Goal: Transaction & Acquisition: Purchase product/service

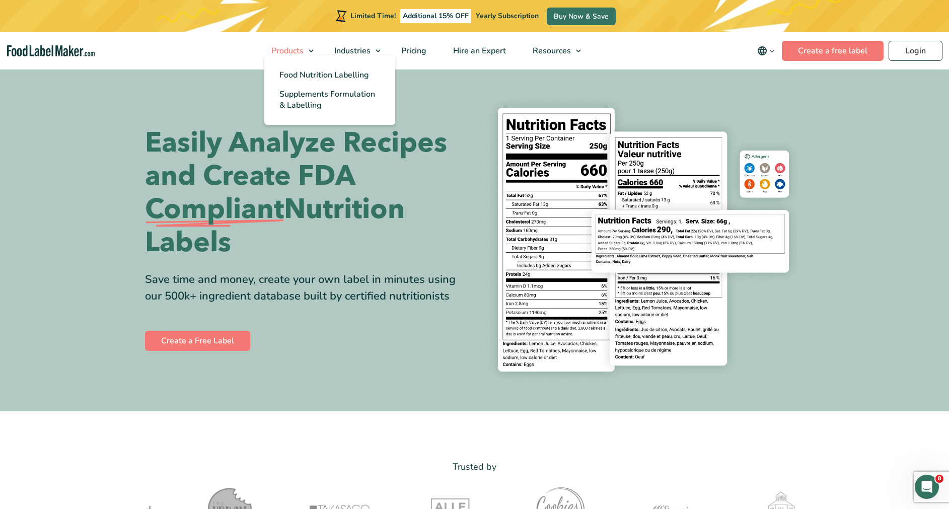
click at [279, 52] on span "Products" at bounding box center [286, 50] width 36 height 11
click at [341, 76] on span "Food Nutrition Labelling" at bounding box center [324, 74] width 90 height 11
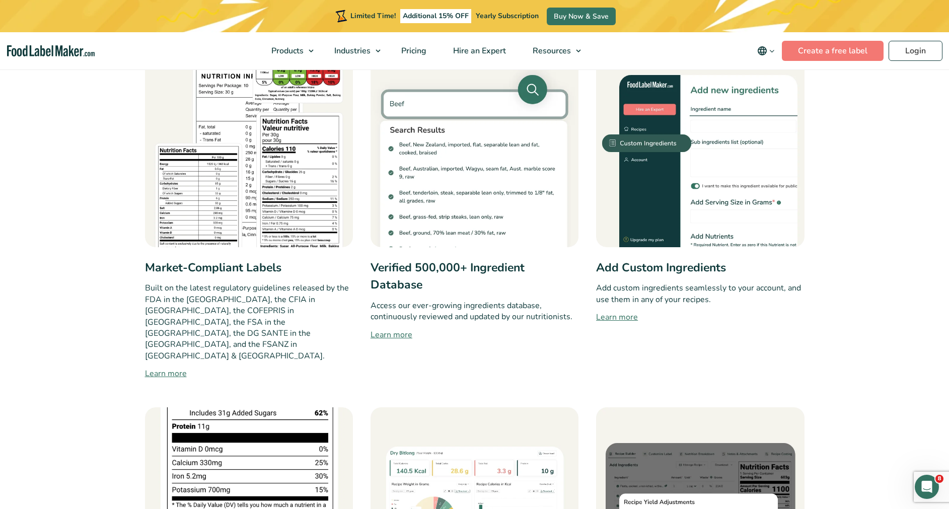
scroll to position [509, 0]
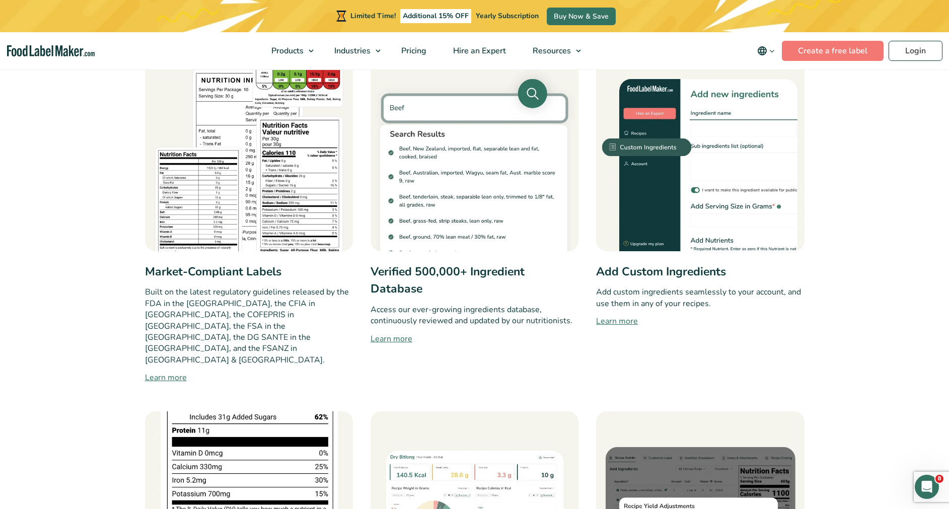
click at [285, 193] on img at bounding box center [249, 147] width 208 height 208
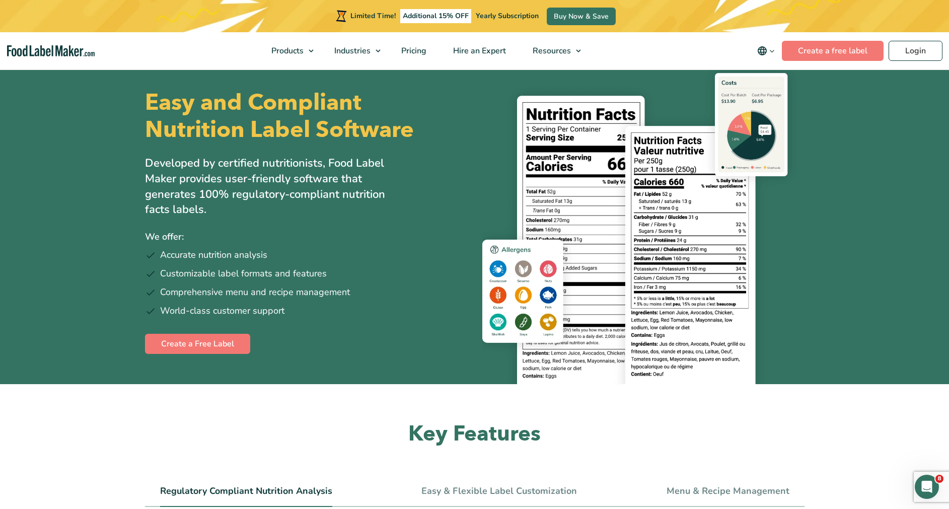
scroll to position [0, 0]
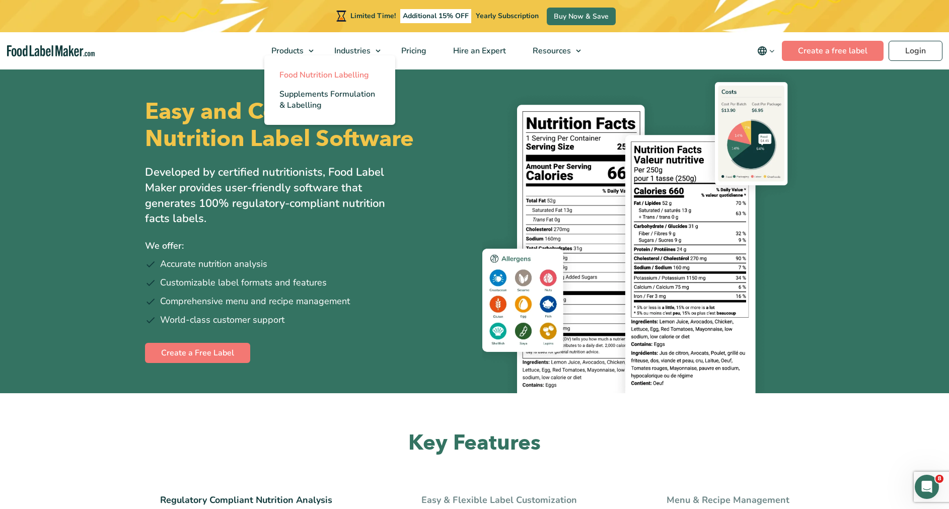
click at [287, 76] on span "Food Nutrition Labelling" at bounding box center [324, 74] width 90 height 11
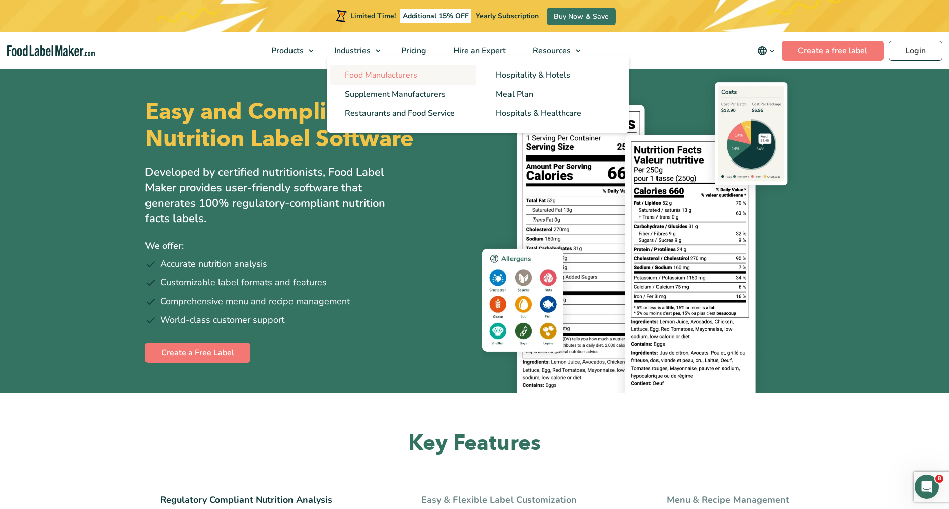
click at [360, 79] on span "Food Manufacturers" at bounding box center [381, 74] width 72 height 11
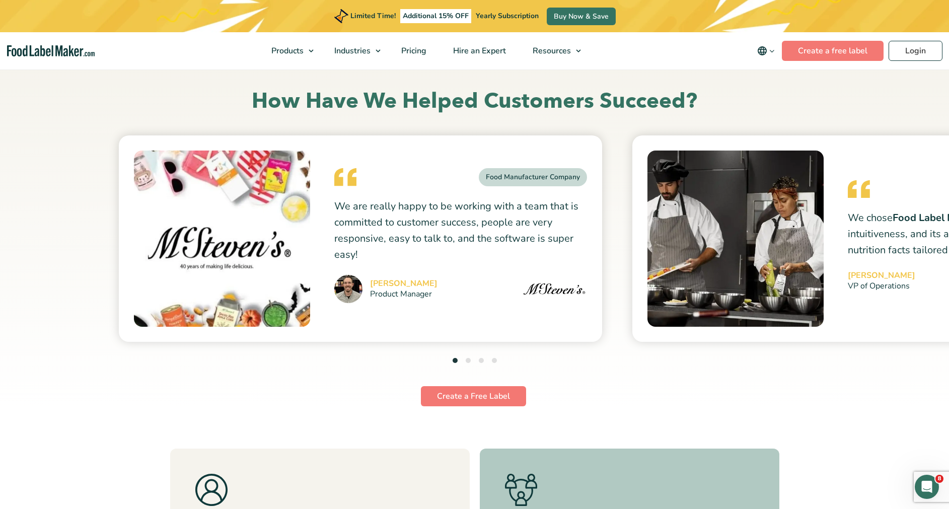
scroll to position [3572, 0]
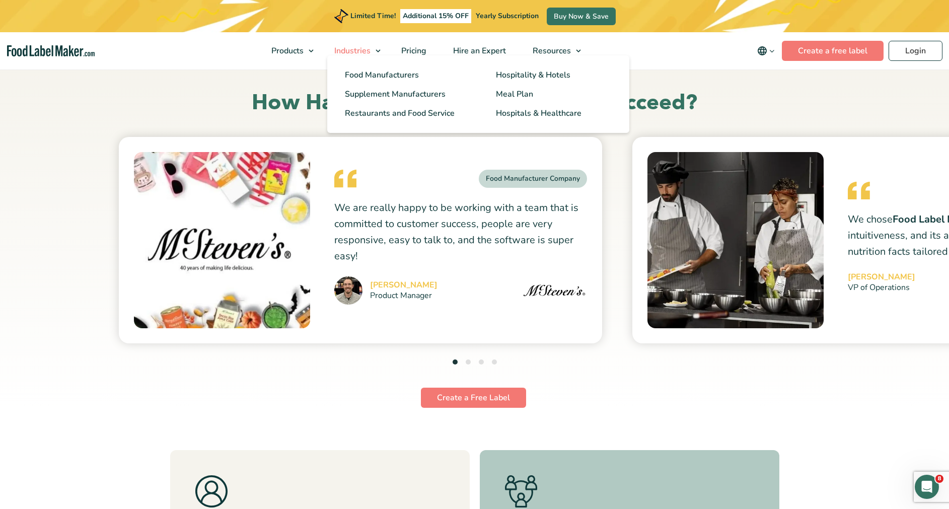
click at [361, 45] on span "Industries" at bounding box center [351, 50] width 40 height 11
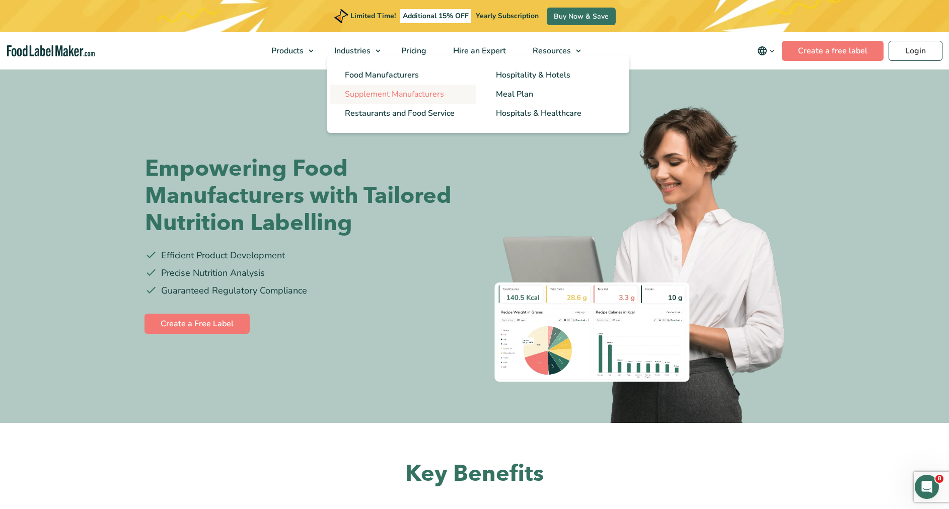
click at [422, 94] on span "Supplement Manufacturers" at bounding box center [394, 94] width 99 height 11
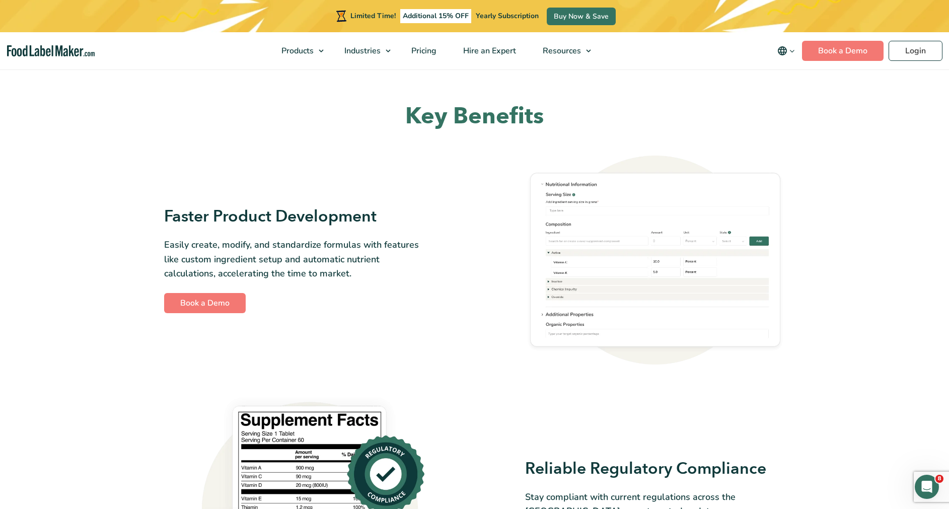
scroll to position [12, 0]
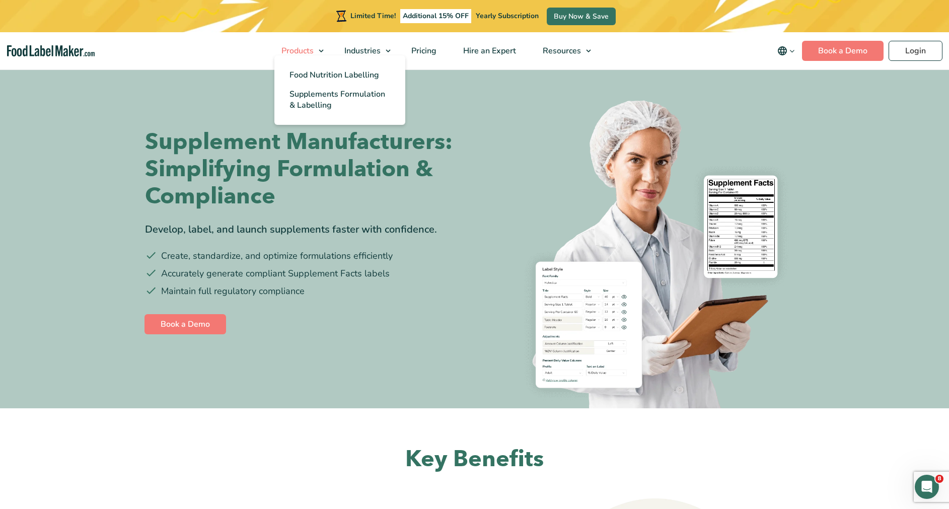
click at [318, 51] on link "Products" at bounding box center [298, 50] width 60 height 37
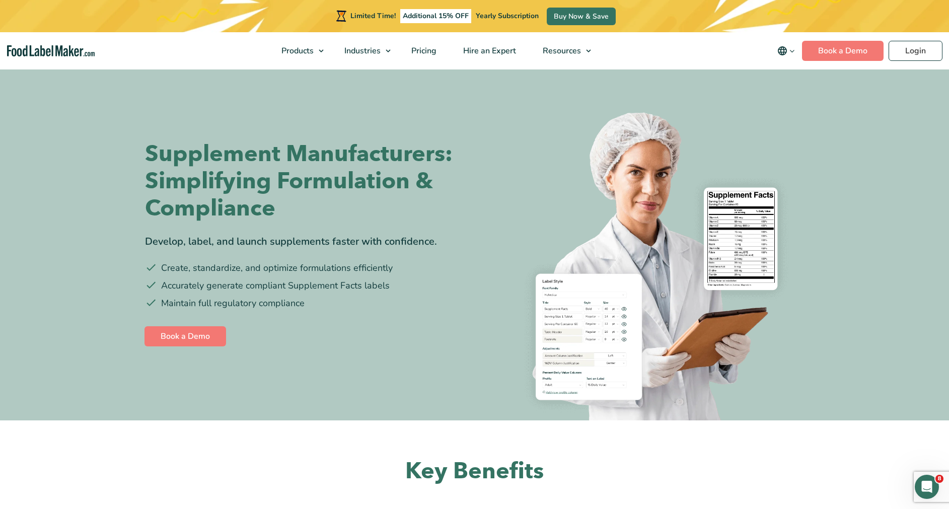
click at [51, 50] on img "main navigation" at bounding box center [51, 51] width 88 height 12
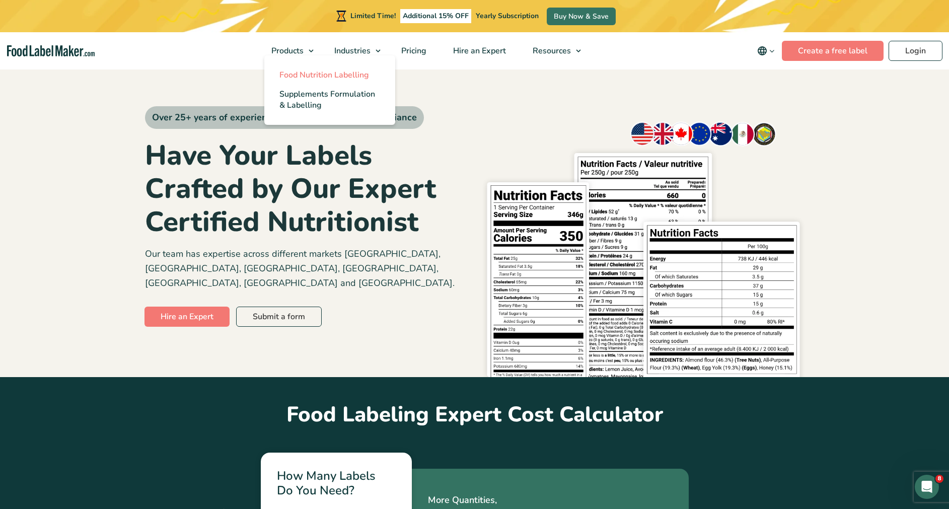
click at [295, 73] on span "Food Nutrition Labelling" at bounding box center [324, 74] width 90 height 11
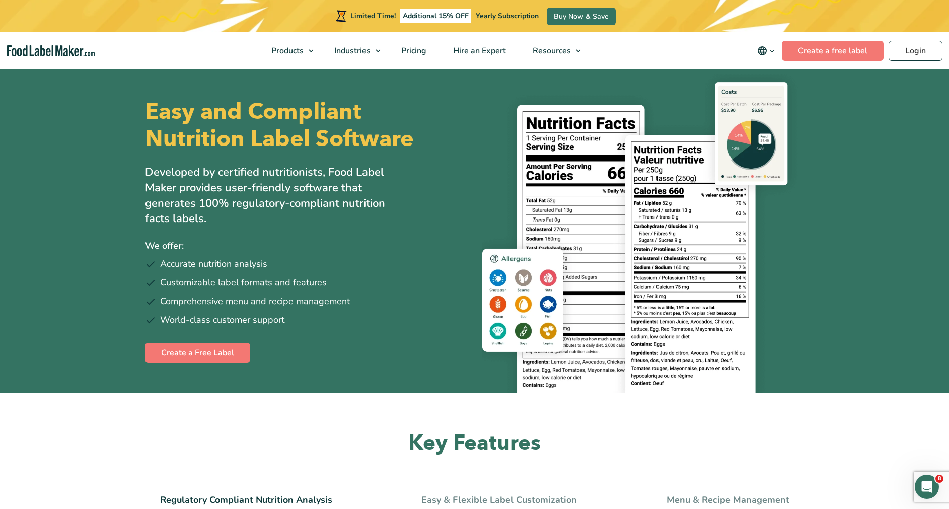
click at [425, 299] on li "Comprehensive menu and recipe management" at bounding box center [306, 301] width 322 height 14
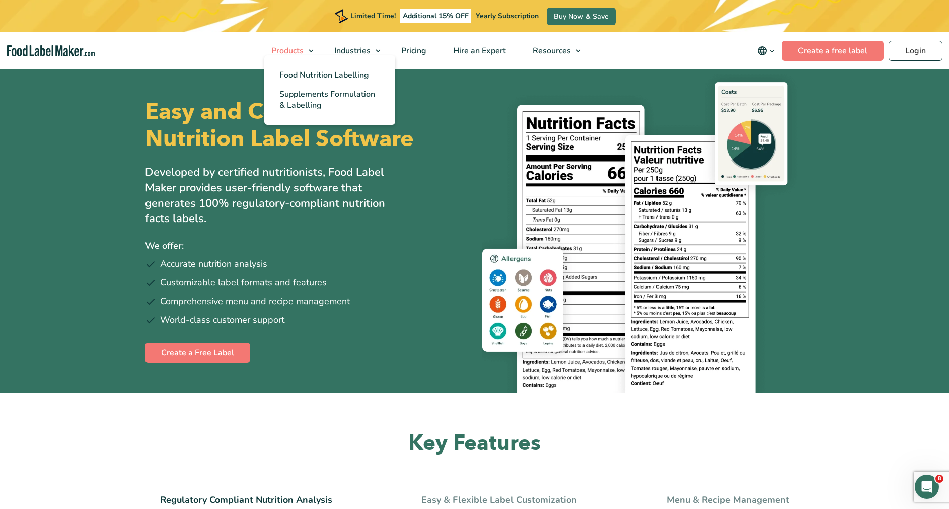
click at [293, 51] on span "Products" at bounding box center [286, 50] width 36 height 11
click at [306, 93] on span "Supplements Formulation & Labelling" at bounding box center [327, 100] width 96 height 22
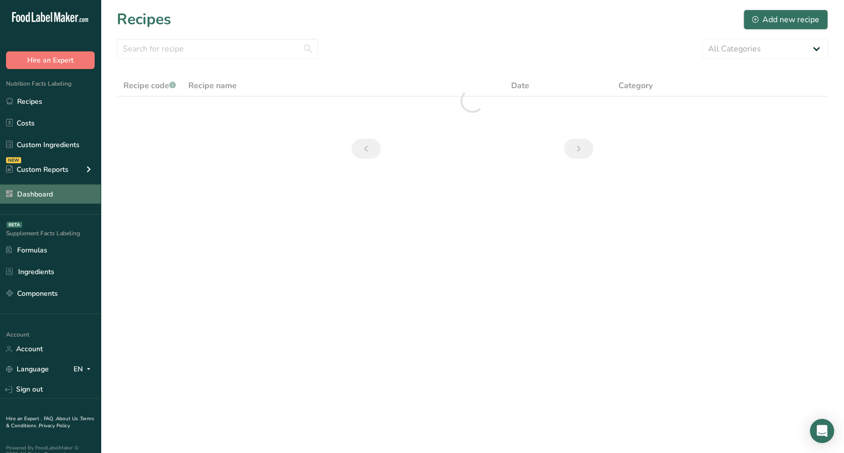
click at [61, 196] on link "Dashboard" at bounding box center [50, 193] width 101 height 19
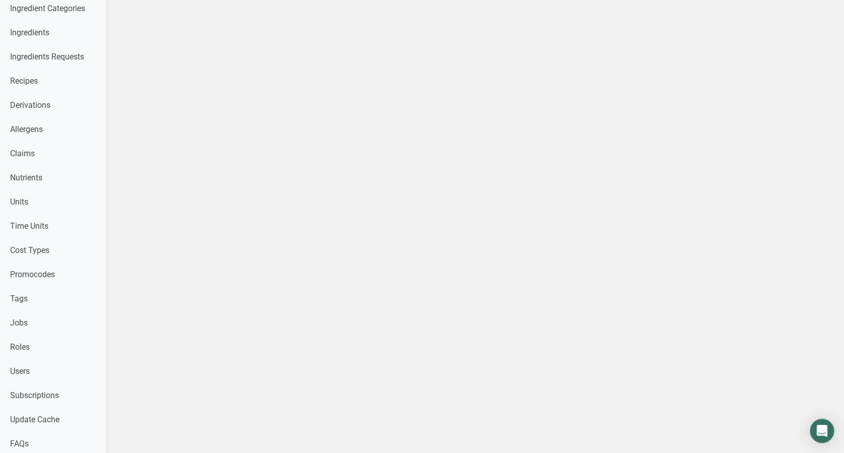
scroll to position [299, 0]
click at [62, 367] on link "Users" at bounding box center [53, 370] width 106 height 24
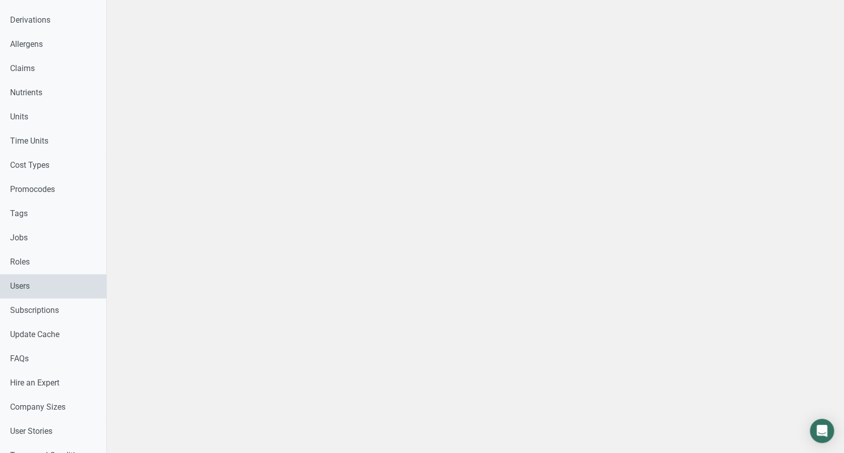
select select
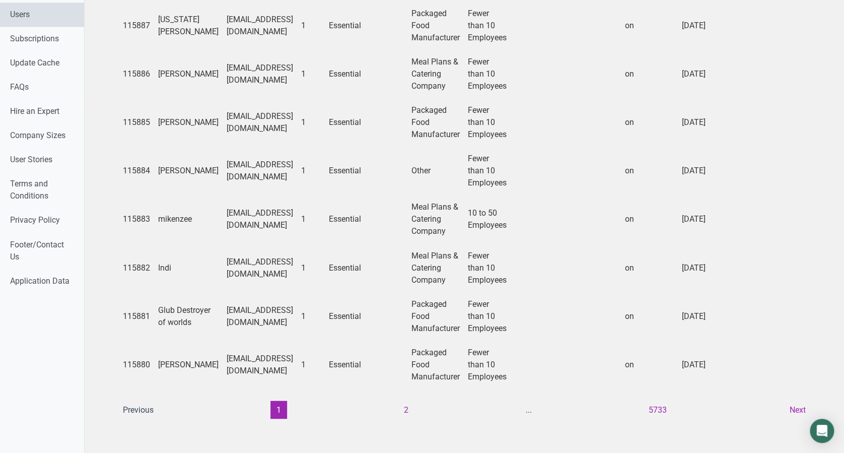
scroll to position [749, 0]
click at [400, 400] on button "2" at bounding box center [406, 409] width 17 height 18
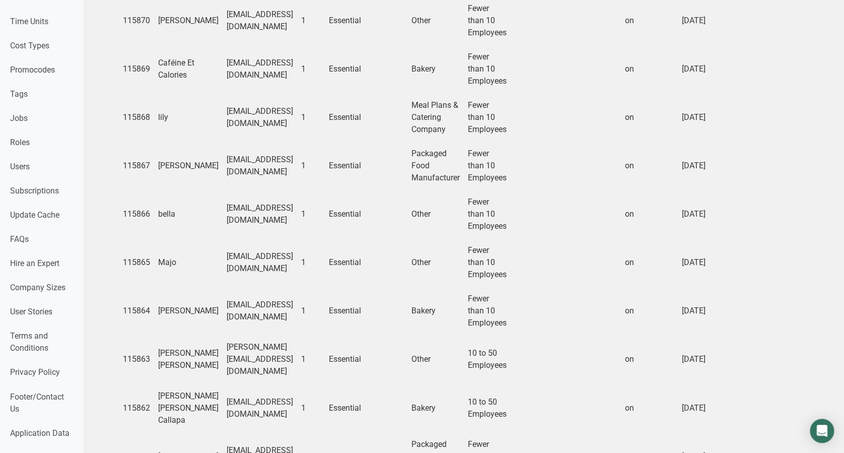
scroll to position [713, 0]
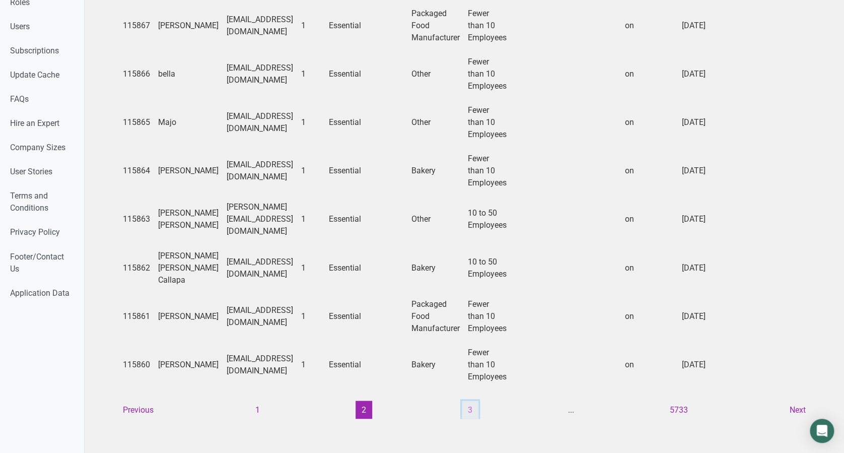
click at [463, 401] on button "3" at bounding box center [470, 409] width 17 height 18
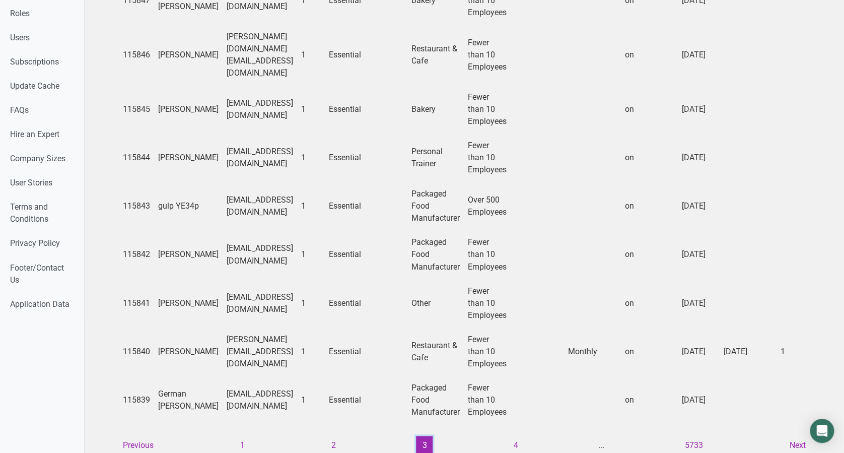
scroll to position [725, 0]
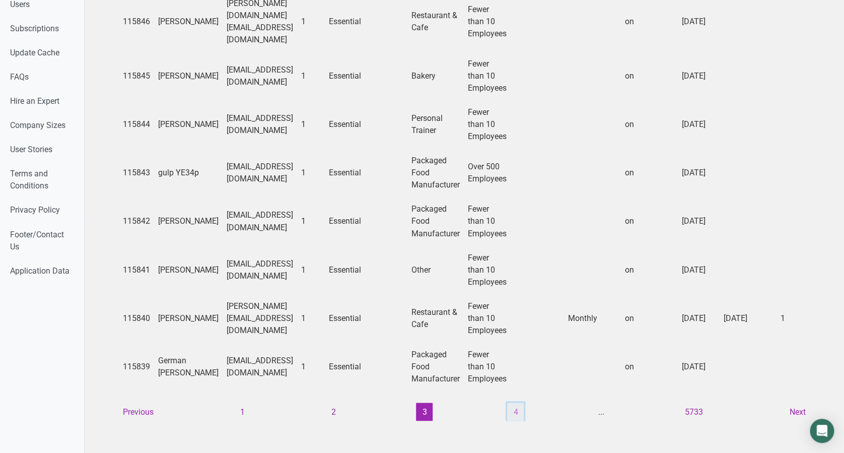
click at [511, 402] on button "4" at bounding box center [515, 411] width 17 height 18
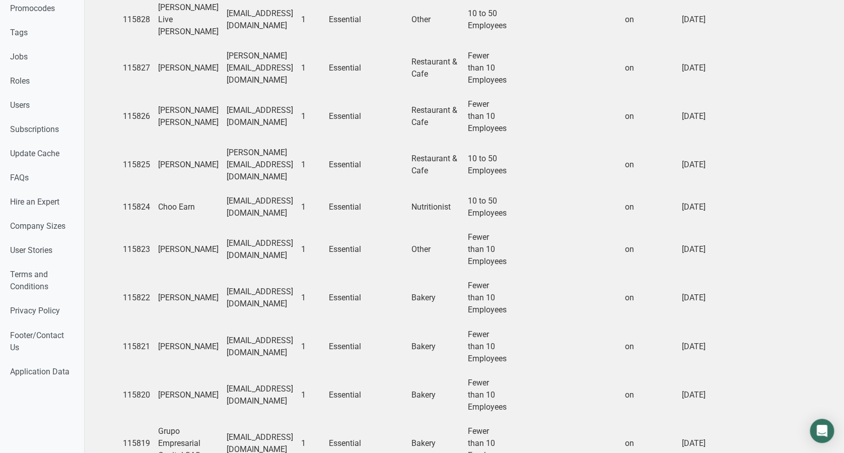
scroll to position [701, 0]
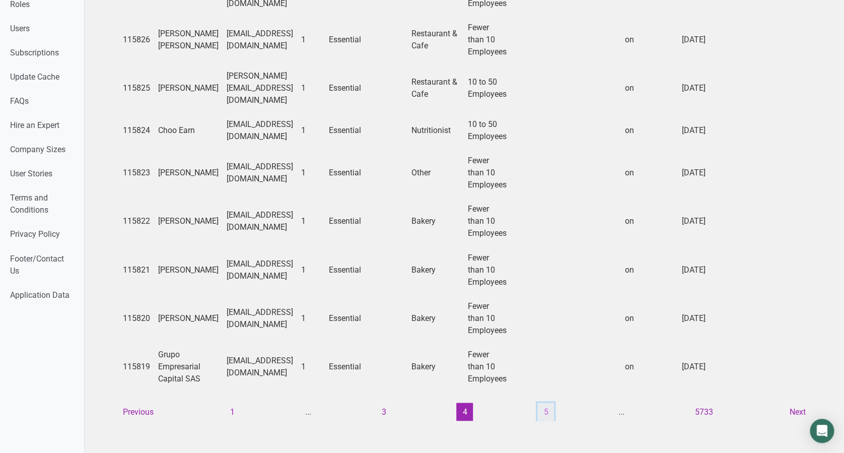
click at [541, 402] on button "5" at bounding box center [545, 411] width 17 height 18
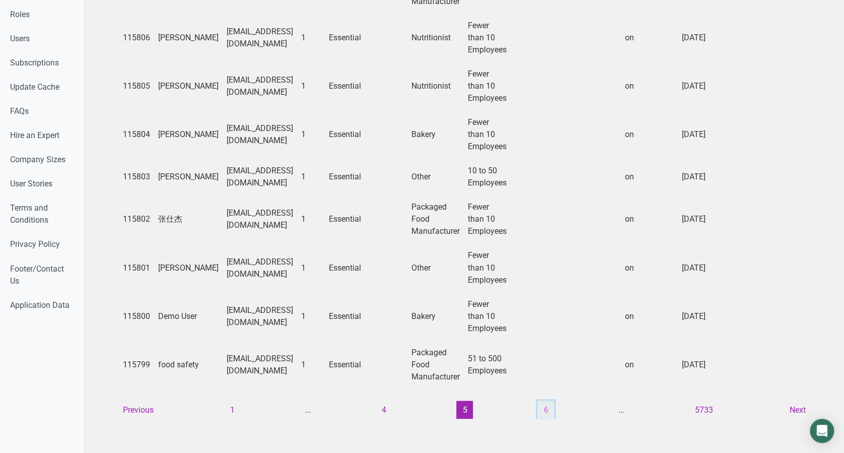
click at [548, 400] on button "6" at bounding box center [545, 409] width 17 height 18
click at [542, 400] on button "7" at bounding box center [545, 409] width 17 height 18
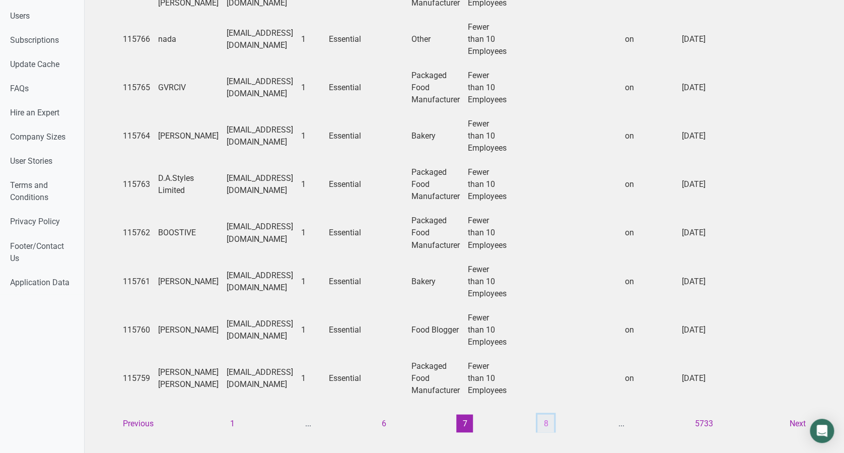
scroll to position [749, 0]
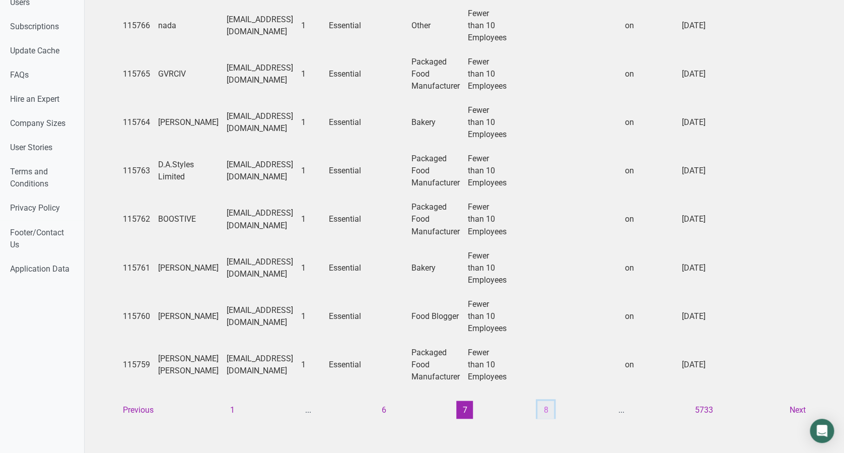
click at [541, 400] on button "8" at bounding box center [545, 409] width 17 height 18
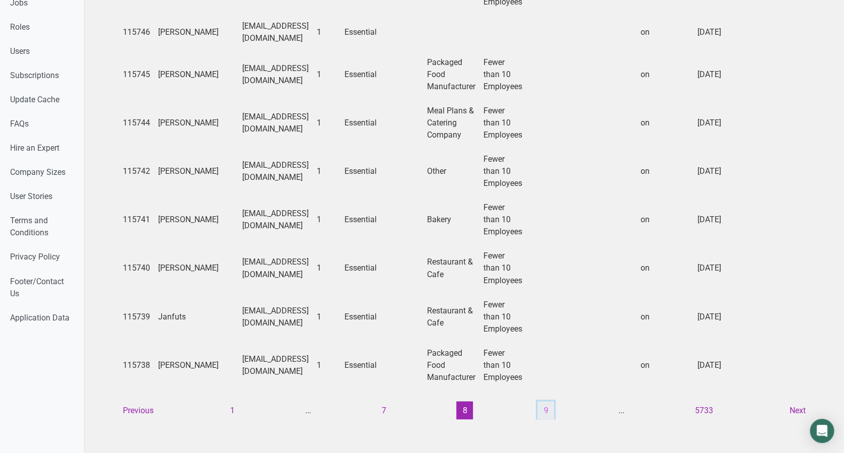
scroll to position [689, 0]
click at [541, 400] on button "9" at bounding box center [545, 409] width 17 height 18
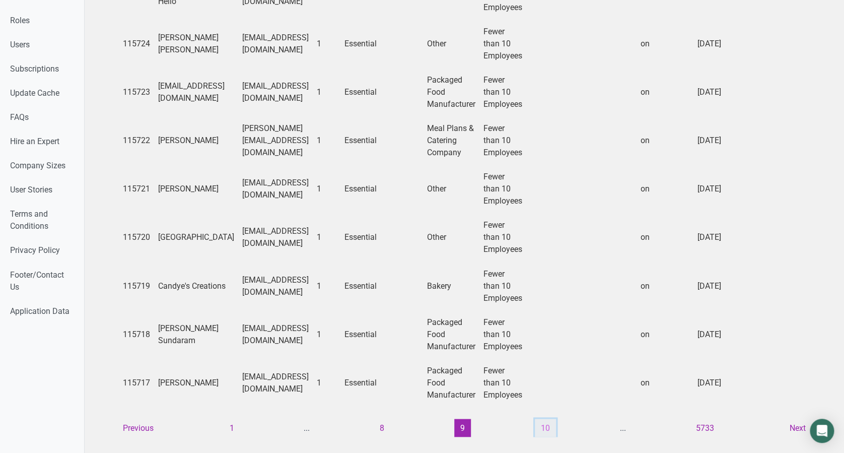
scroll to position [713, 0]
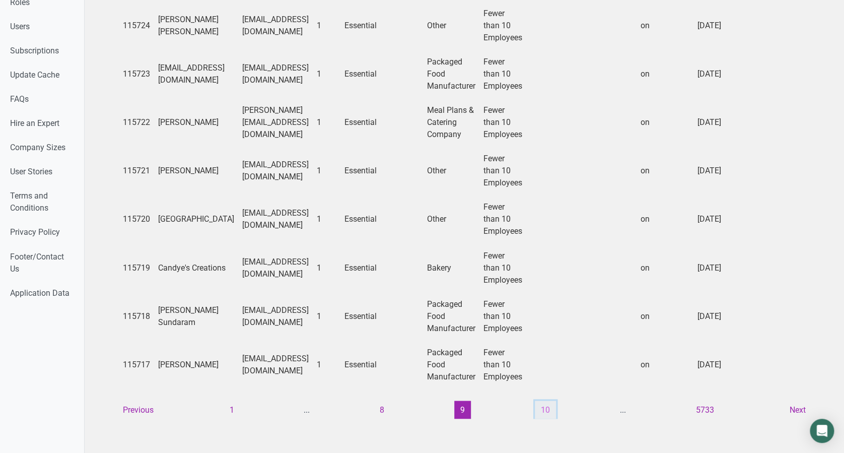
click at [545, 400] on button "10" at bounding box center [545, 409] width 21 height 18
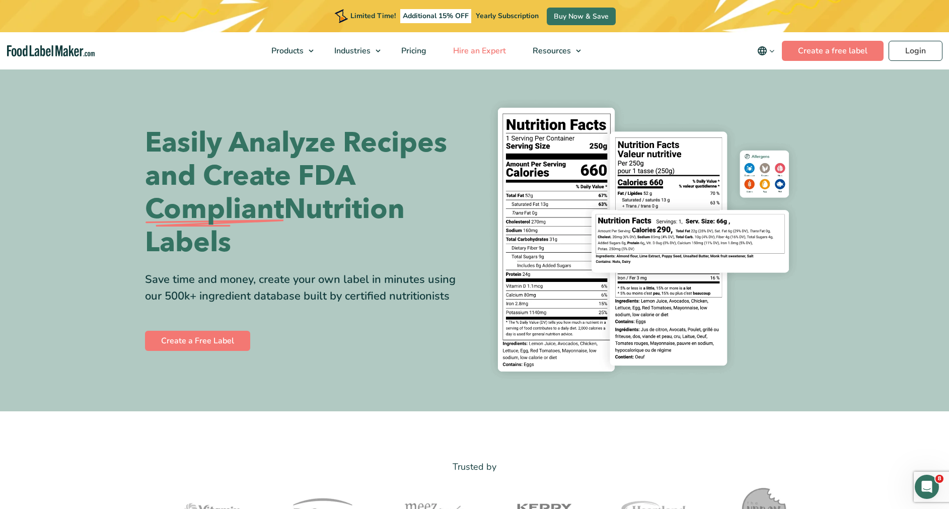
click at [476, 55] on span "Hire an Expert" at bounding box center [478, 50] width 57 height 11
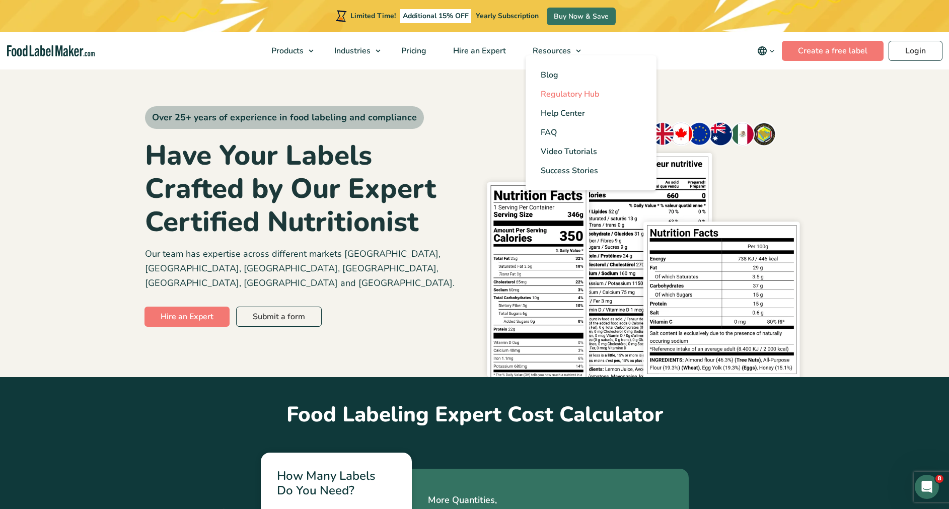
click at [603, 95] on link "Regulatory Hub" at bounding box center [591, 94] width 131 height 19
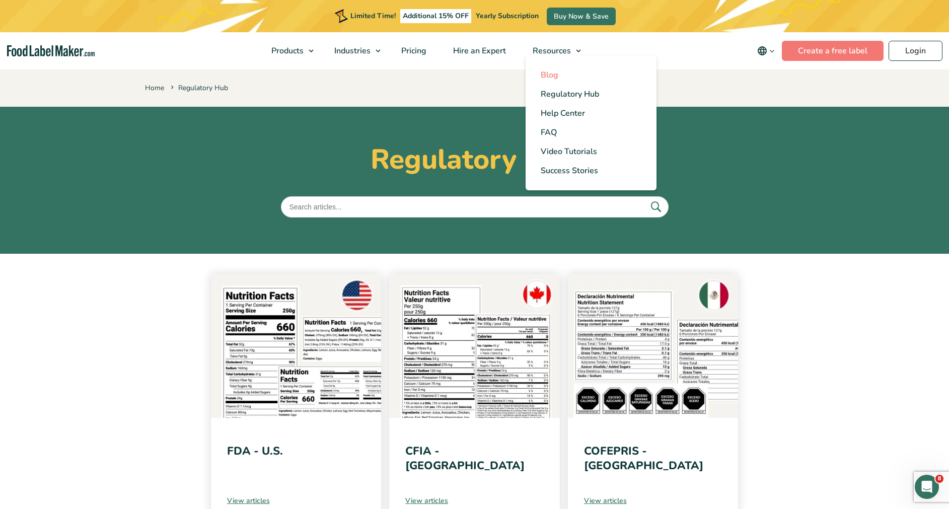
click at [584, 83] on link "Blog" at bounding box center [591, 74] width 131 height 19
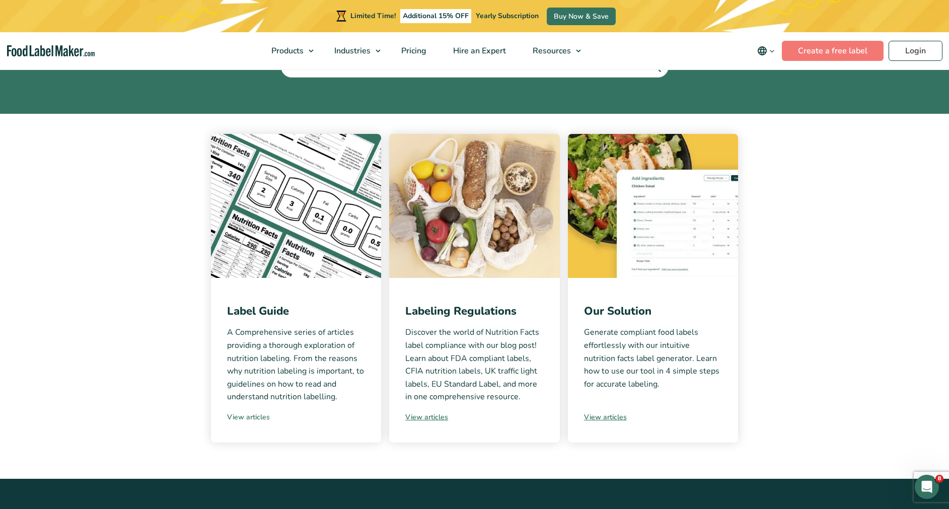
click at [271, 421] on link "View articles" at bounding box center [296, 417] width 138 height 11
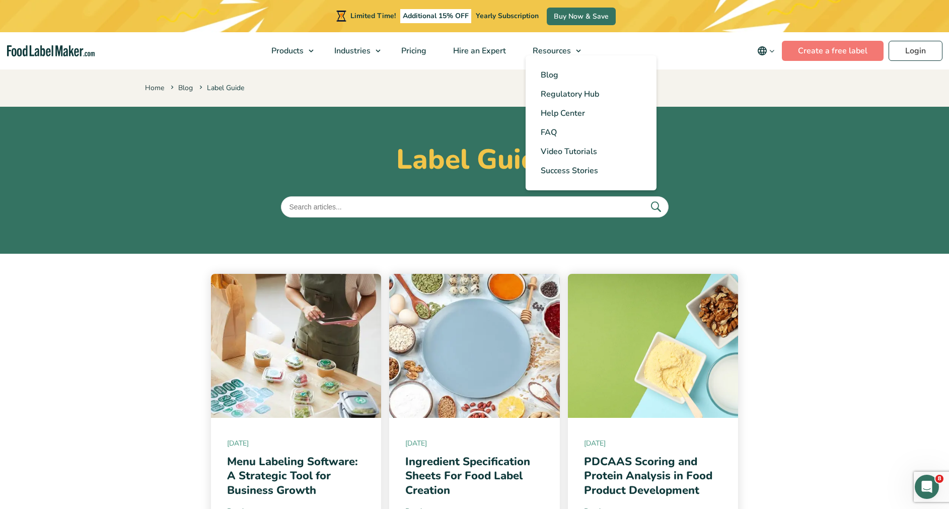
click at [556, 58] on ul "Blog Regulatory Hub Help Center FAQ Video Tutorials Success Stories" at bounding box center [591, 122] width 131 height 135
click at [601, 107] on link "Help Center" at bounding box center [591, 113] width 131 height 19
click at [579, 51] on link "Resources" at bounding box center [553, 50] width 66 height 37
click at [612, 97] on link "Regulatory Hub" at bounding box center [591, 94] width 131 height 19
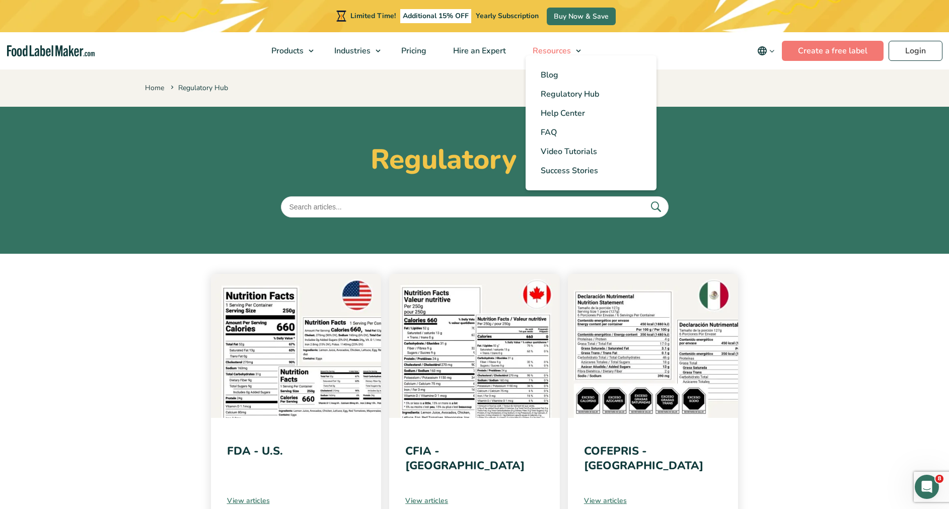
click at [576, 51] on link "Resources" at bounding box center [553, 50] width 66 height 37
click at [614, 80] on link "Blog" at bounding box center [591, 74] width 131 height 19
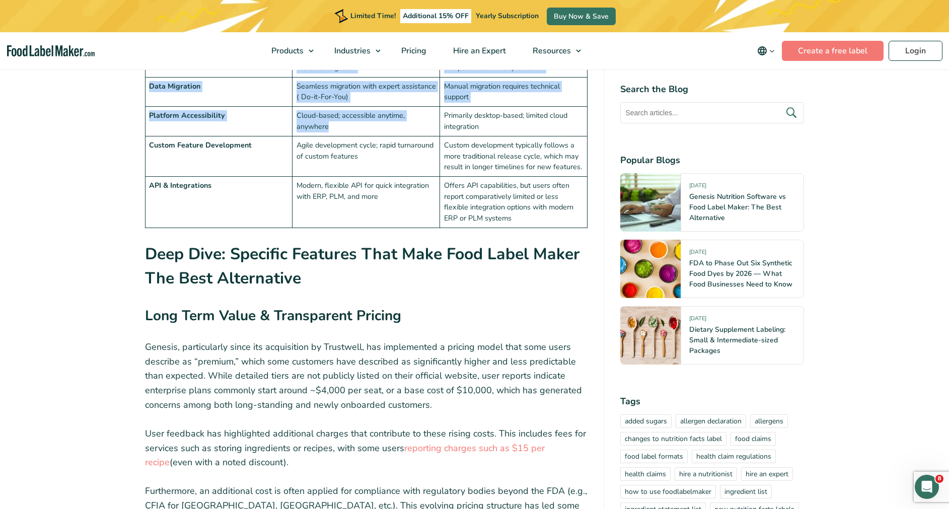
scroll to position [2277, 0]
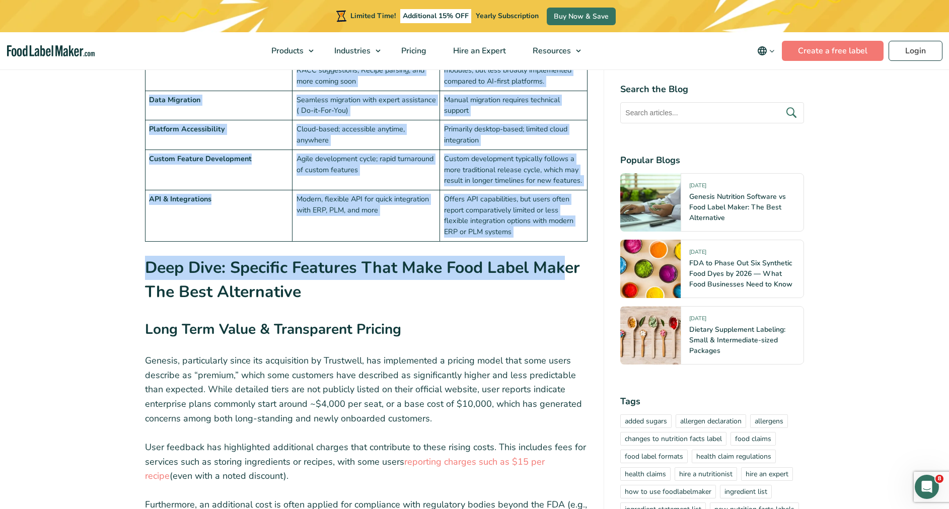
drag, startPoint x: 153, startPoint y: 145, endPoint x: 563, endPoint y: 193, distance: 412.6
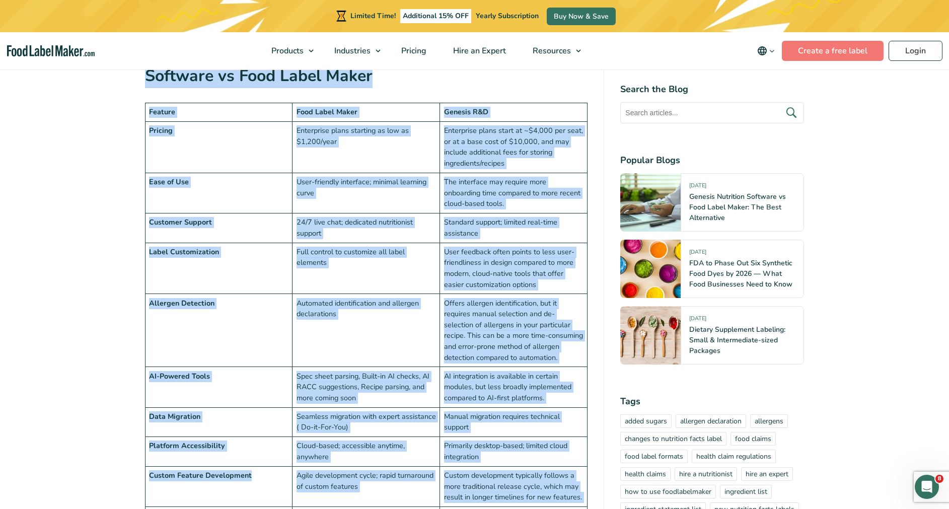
scroll to position [1807, 0]
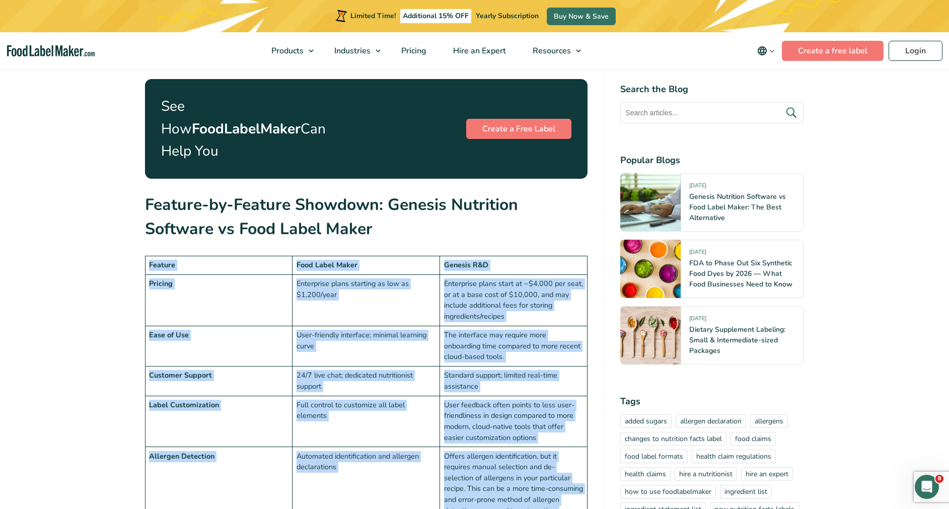
drag, startPoint x: 546, startPoint y: 183, endPoint x: 142, endPoint y: 215, distance: 405.5
drag, startPoint x: 142, startPoint y: 215, endPoint x: 160, endPoint y: 239, distance: 29.4
click at [160, 275] on td "Pricing" at bounding box center [219, 300] width 148 height 51
copy tbody "Feature Food Label Maker Genesis R&D Pricing Enterprise plans starting as low a…"
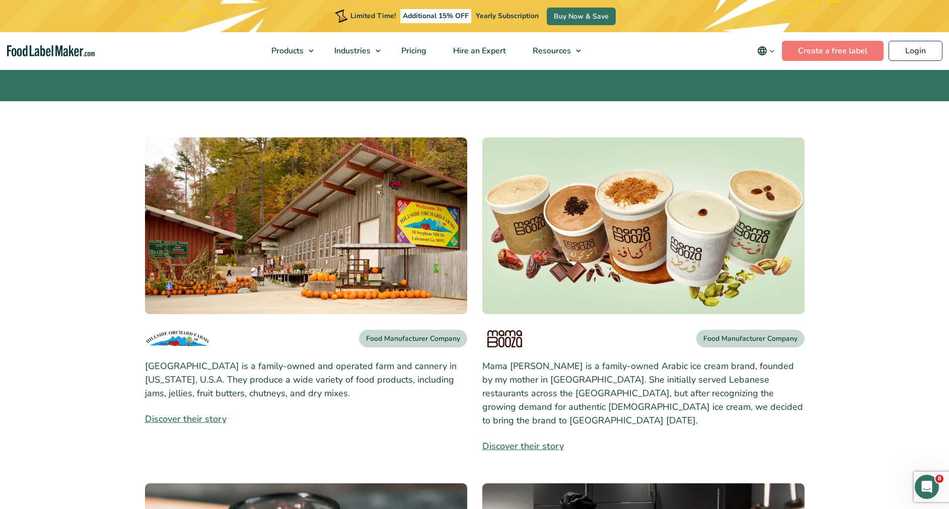
click at [426, 338] on div "Food Manufacturer Company" at bounding box center [413, 339] width 108 height 18
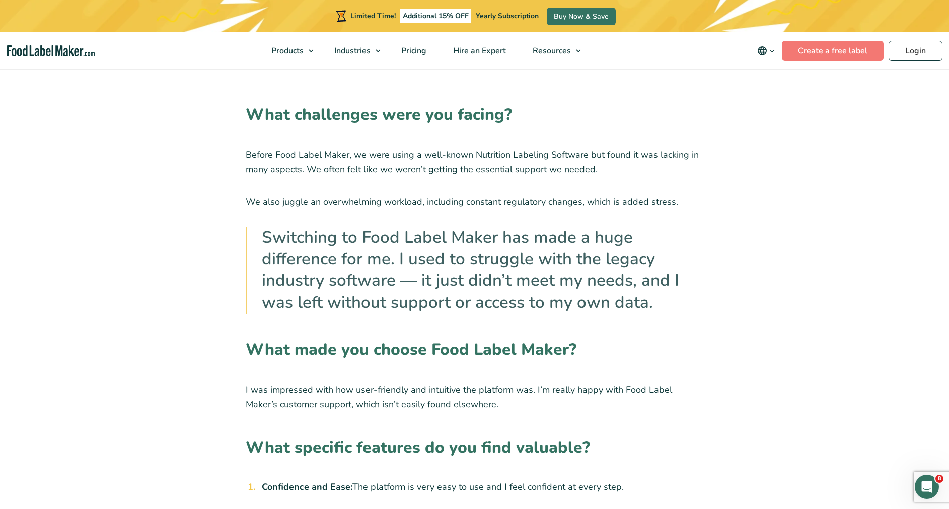
scroll to position [499, 0]
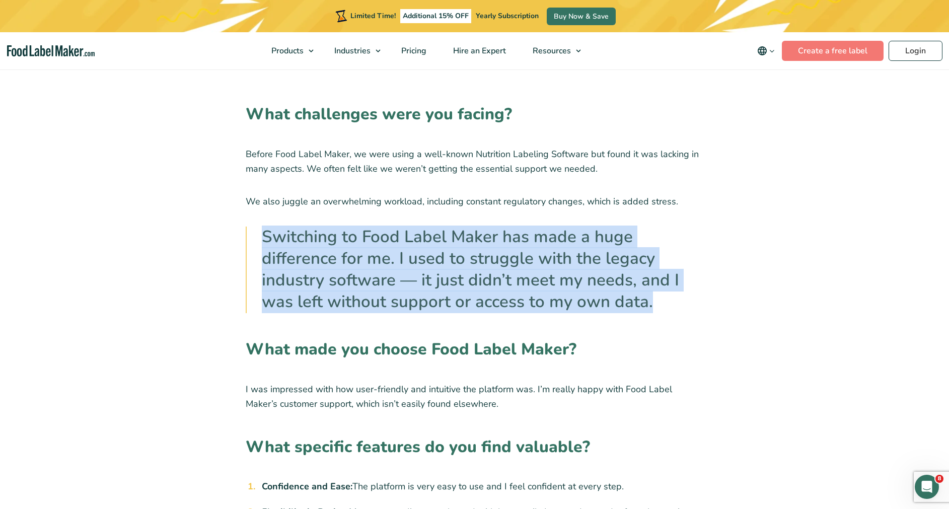
drag, startPoint x: 261, startPoint y: 225, endPoint x: 701, endPoint y: 294, distance: 446.0
click at [701, 294] on div "What challenges were you facing? Before Food Label Maker, we were using a well-…" at bounding box center [475, 493] width 458 height 878
copy p "Switching to Food Label Maker has made a huge difference for me. I used to stru…"
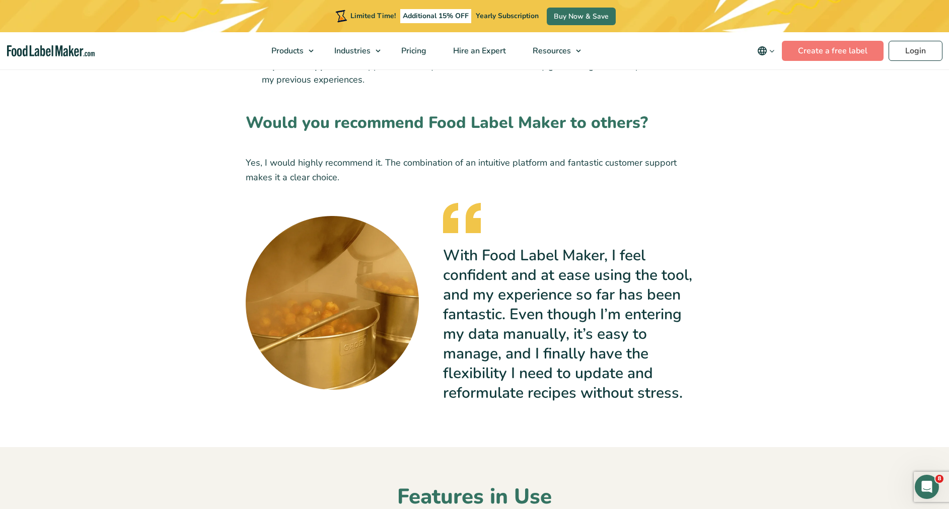
scroll to position [986, 0]
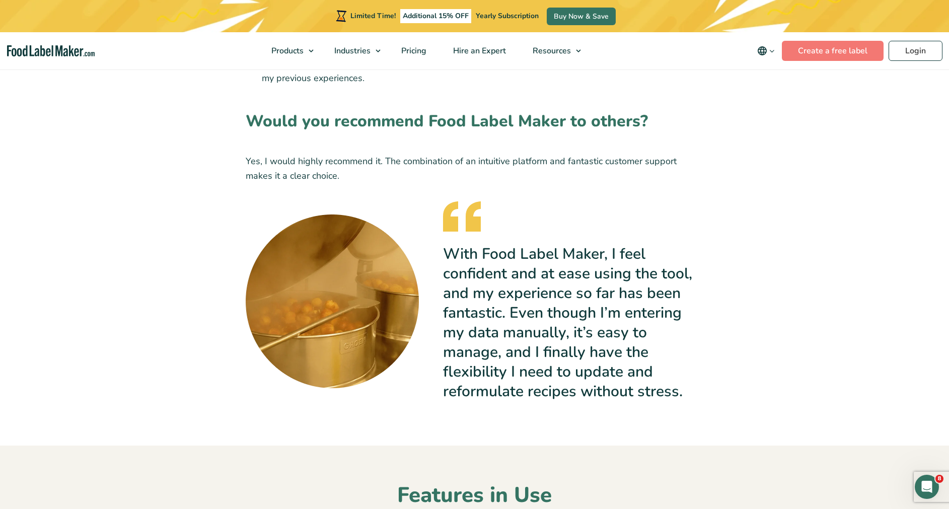
click at [667, 423] on div "What challenges were you facing? Before Food Label Maker, we were using a well-…" at bounding box center [475, 6] width 458 height 878
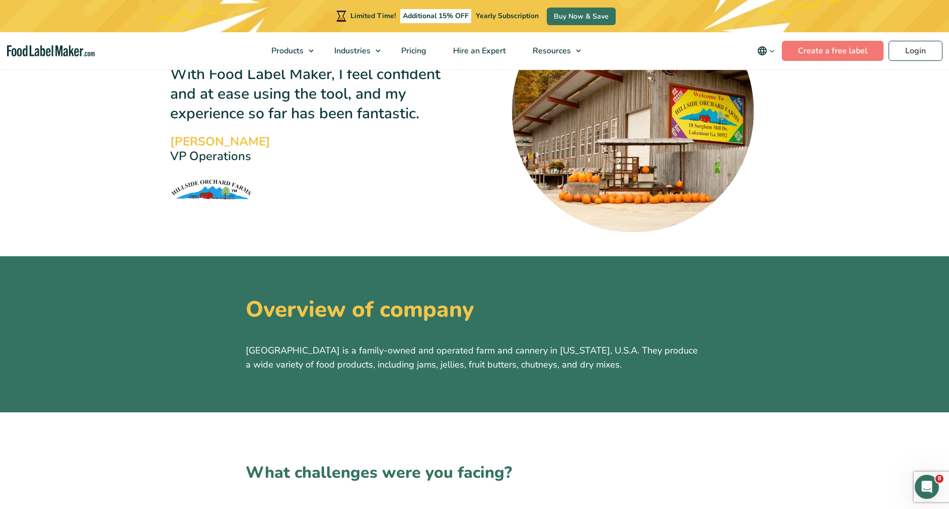
scroll to position [0, 0]
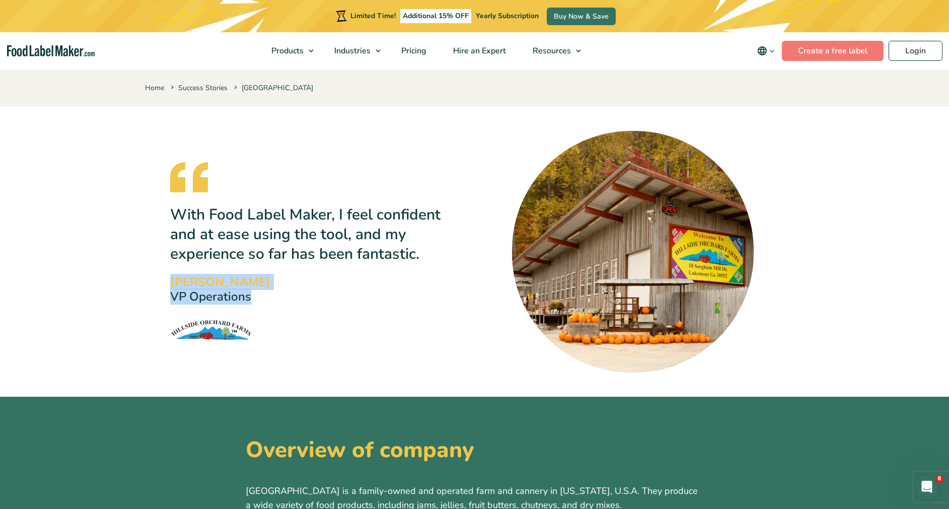
drag, startPoint x: 164, startPoint y: 283, endPoint x: 275, endPoint y: 315, distance: 116.3
click at [275, 315] on div "With Food Label Maker, I feel confident and at ease using the tool, and my expe…" at bounding box center [475, 252] width 624 height 242
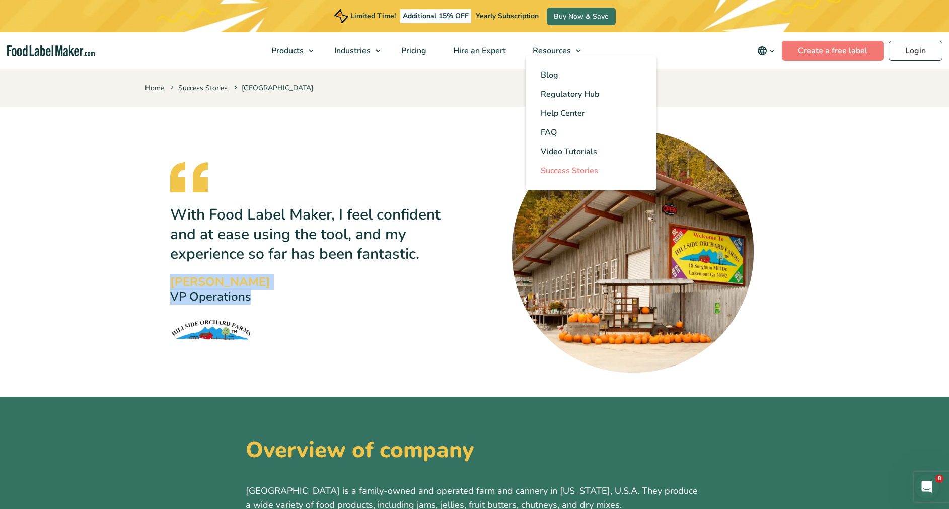
click at [570, 169] on span "Success Stories" at bounding box center [569, 170] width 57 height 11
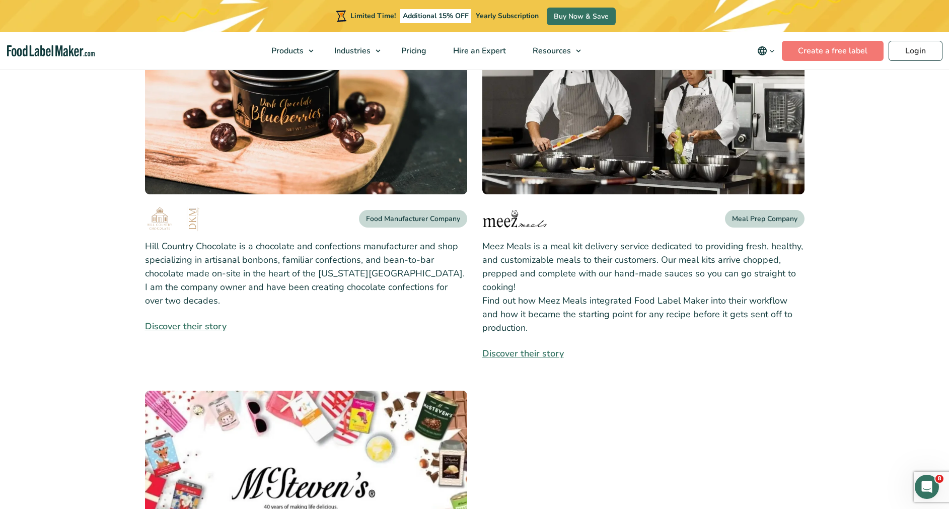
scroll to position [576, 0]
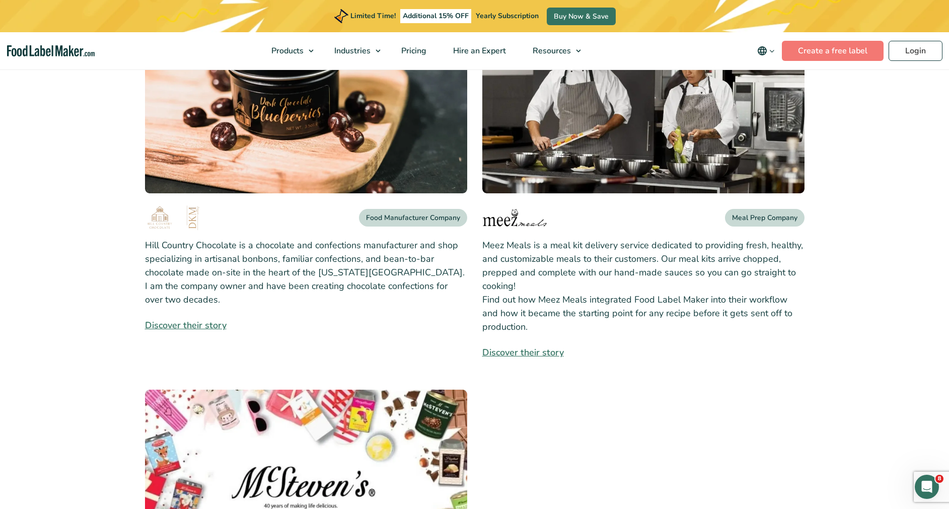
click at [563, 346] on link "Discover their story" at bounding box center [643, 353] width 322 height 14
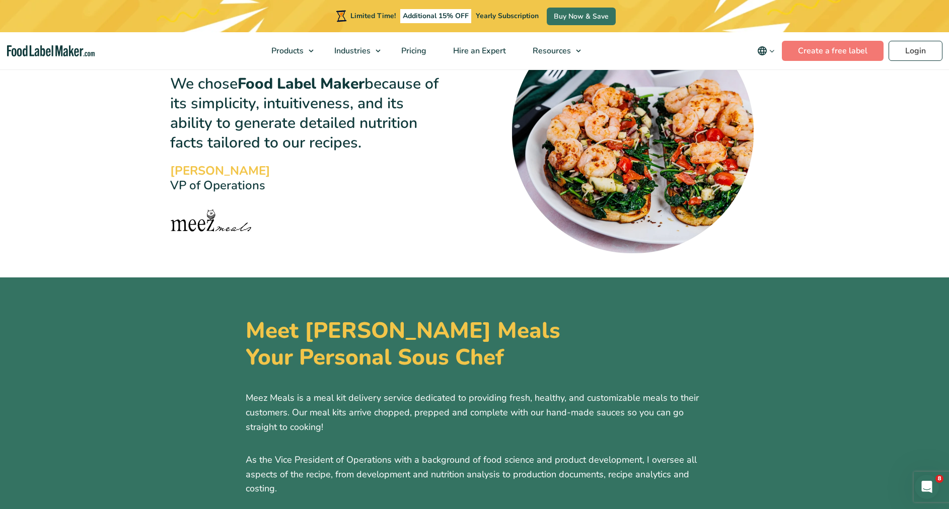
click at [169, 86] on div "We chose Food Label Maker because of its simplicity, intuitiveness, and its abi…" at bounding box center [475, 133] width 624 height 242
drag, startPoint x: 169, startPoint y: 86, endPoint x: 234, endPoint y: 133, distance: 80.4
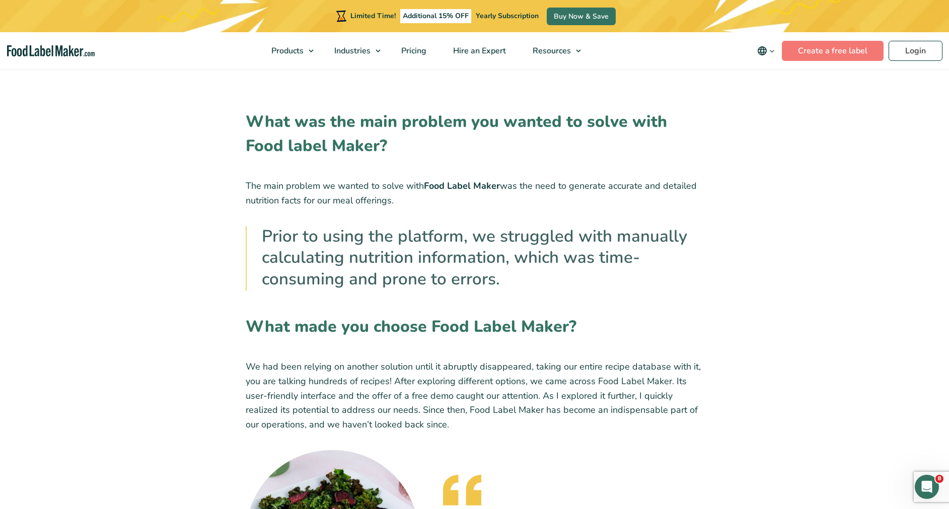
scroll to position [538, 0]
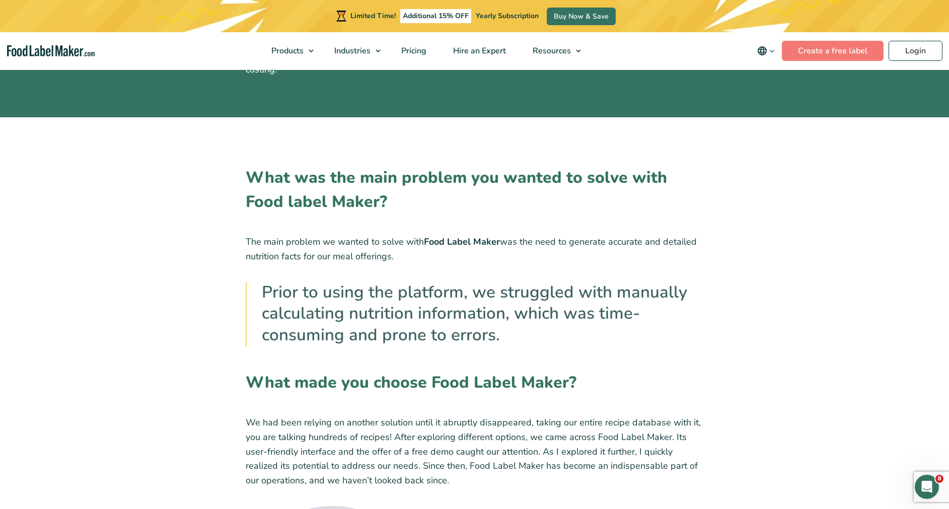
click at [634, 456] on p "We had been relying on another solution until it abruptly disappeared, taking o…" at bounding box center [475, 451] width 458 height 72
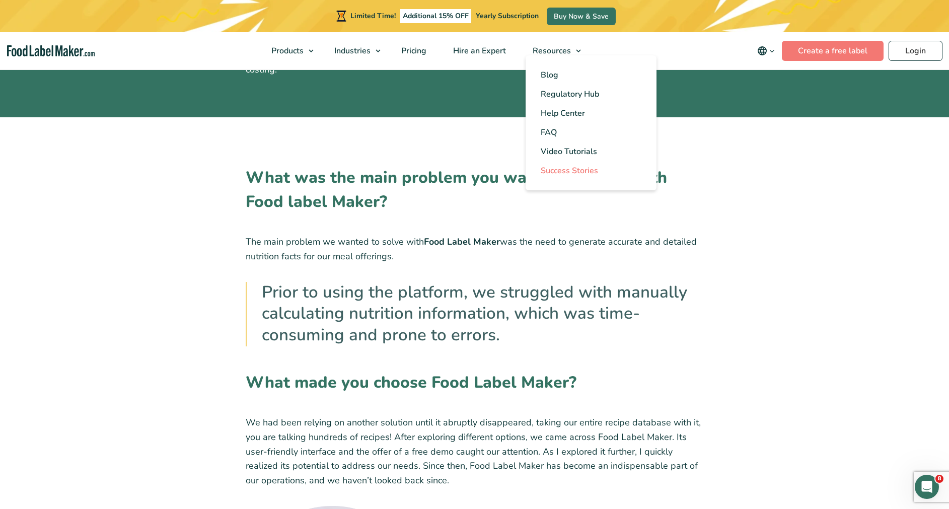
click at [572, 175] on span "Success Stories" at bounding box center [569, 170] width 57 height 11
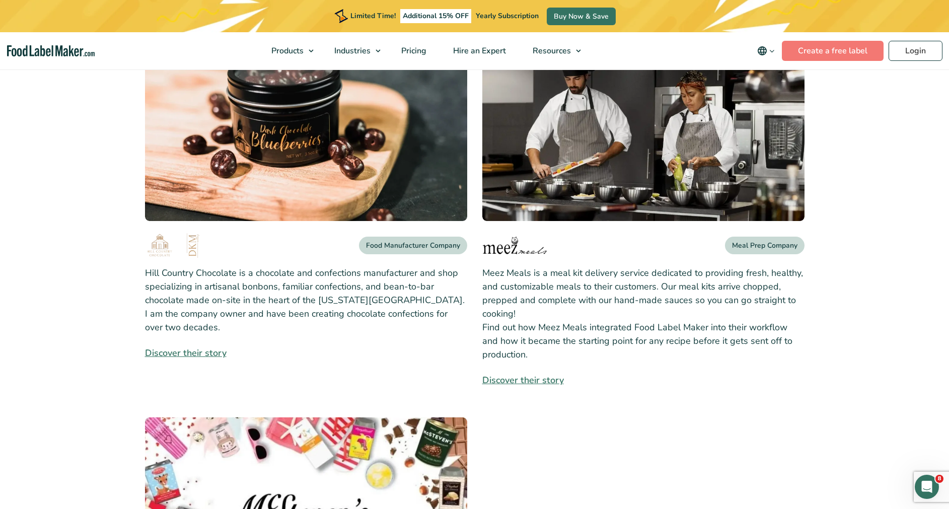
scroll to position [550, 0]
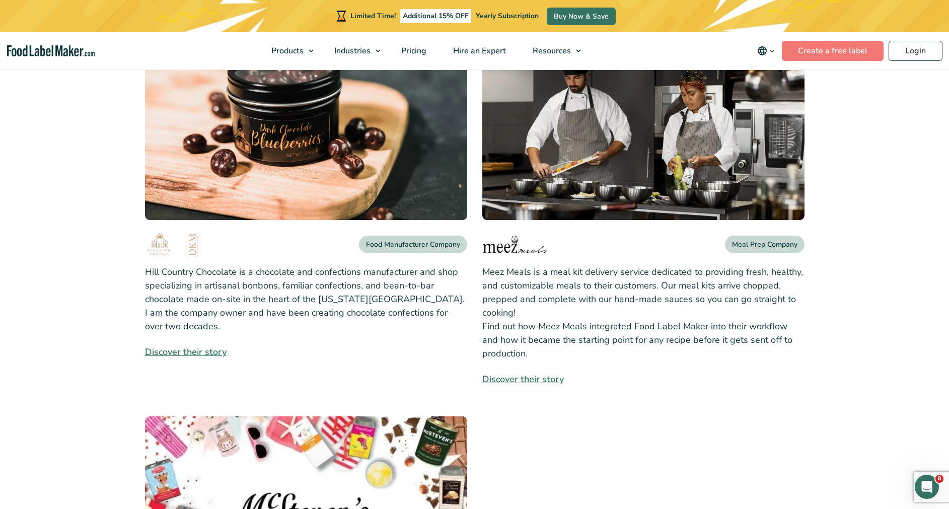
click at [198, 345] on link "Discover their story" at bounding box center [306, 352] width 322 height 14
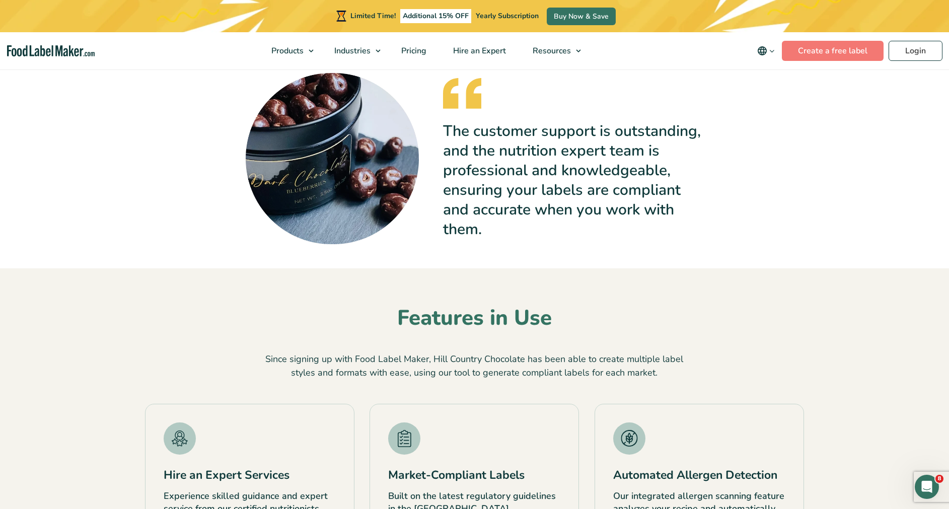
scroll to position [1611, 0]
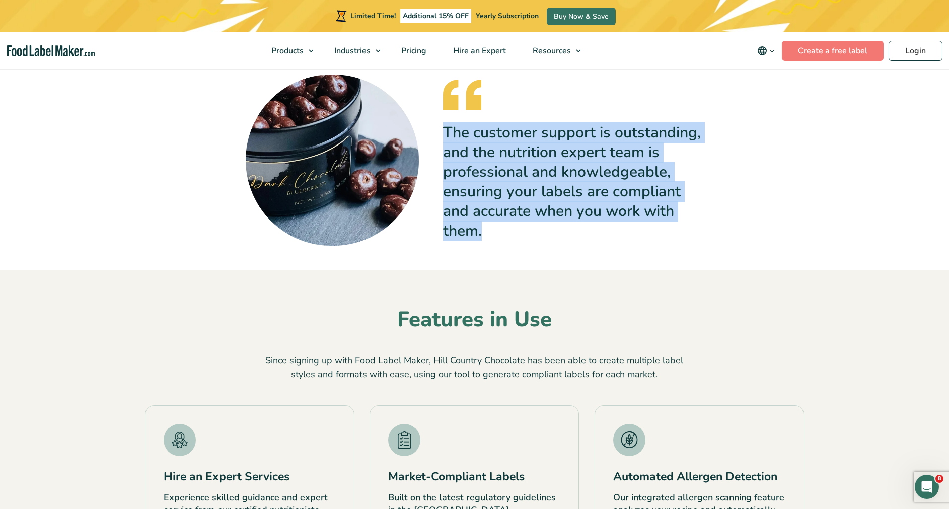
drag, startPoint x: 502, startPoint y: 209, endPoint x: 440, endPoint y: 75, distance: 148.2
click at [440, 75] on div "The customer support is outstanding, and the nutrition expert team is professio…" at bounding box center [475, 160] width 458 height 171
drag, startPoint x: 440, startPoint y: 75, endPoint x: 486, endPoint y: 170, distance: 105.4
copy p "The customer support is outstanding, and the nutrition expert team is professio…"
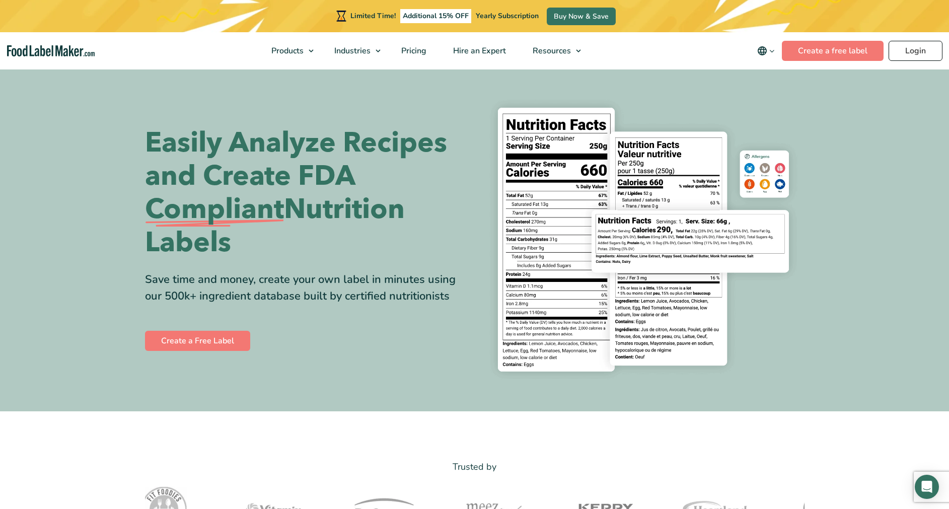
click at [935, 53] on link "Login" at bounding box center [916, 51] width 54 height 20
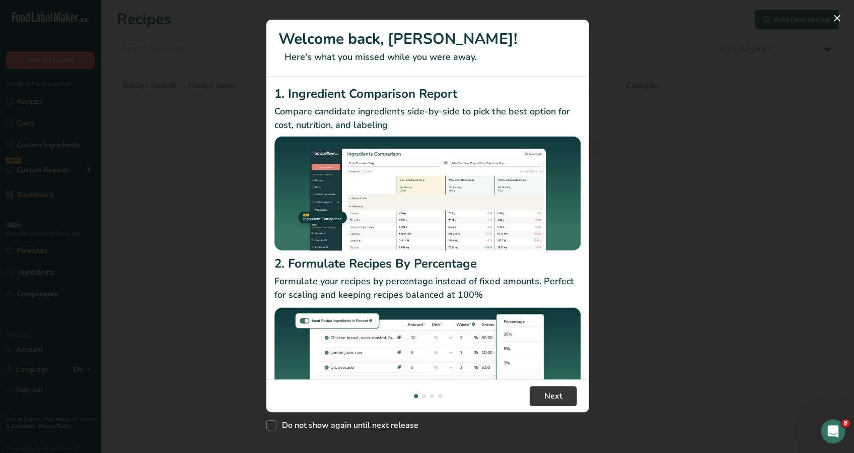
click at [80, 194] on div "New Features" at bounding box center [427, 226] width 854 height 453
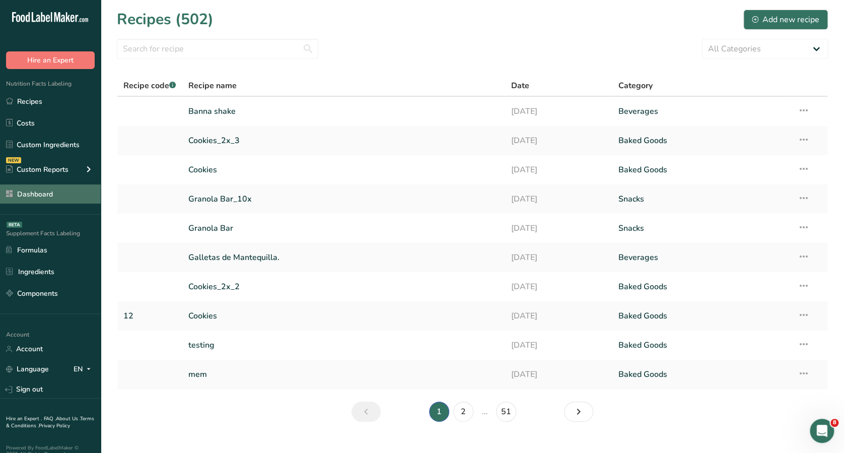
click at [75, 197] on link "Dashboard" at bounding box center [50, 193] width 101 height 19
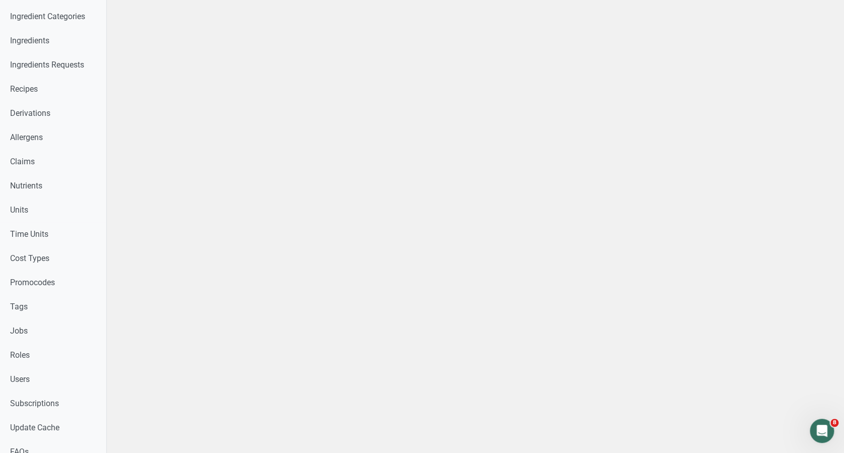
scroll to position [314, 0]
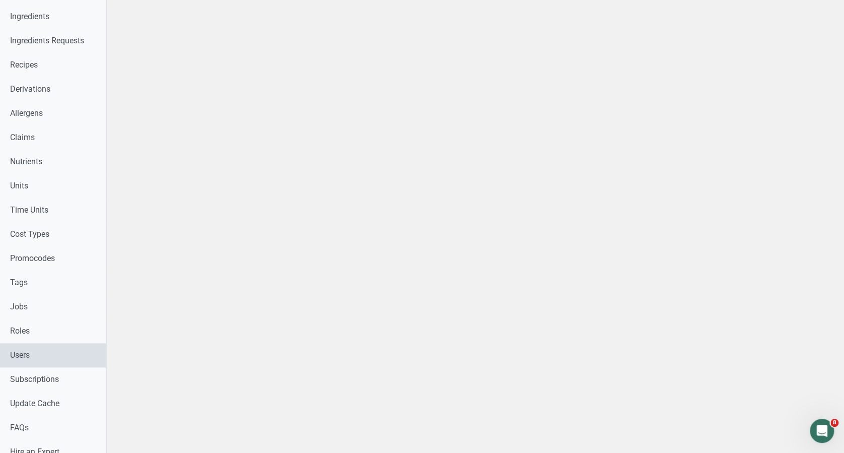
click at [50, 364] on link "Users" at bounding box center [53, 355] width 106 height 24
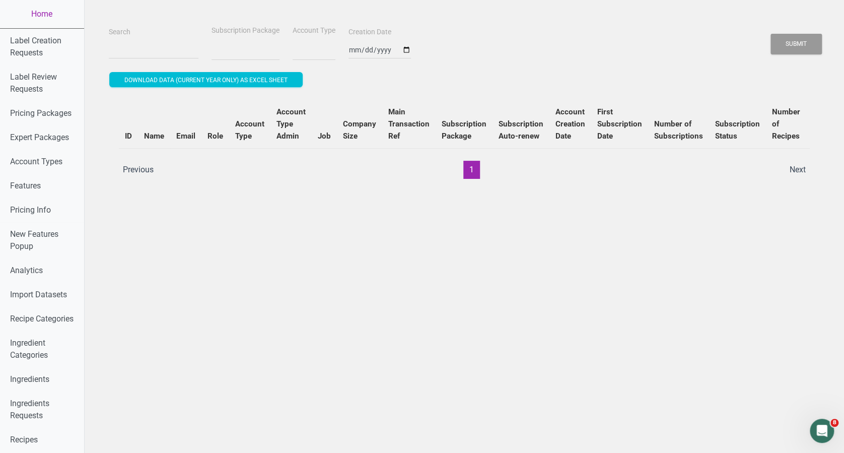
select select
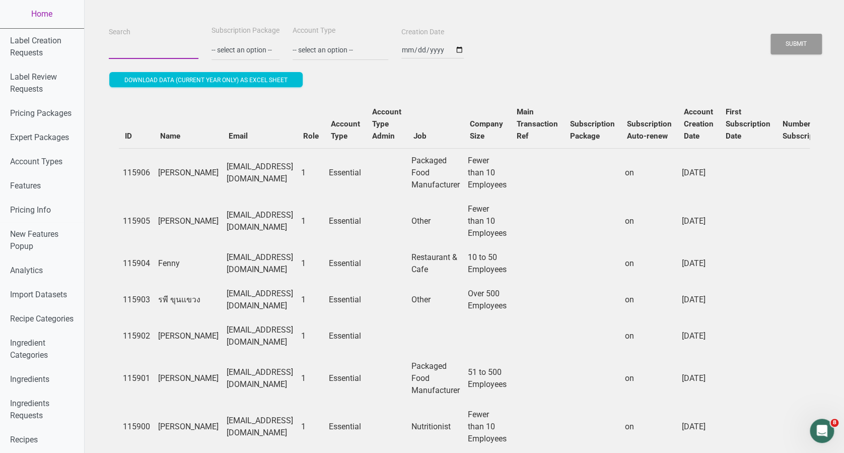
click at [136, 42] on input "Search" at bounding box center [154, 50] width 90 height 18
paste input "flfoodsafetysystems.com"
type input "flfoodsafetysystems.com"
click at [770, 34] on button "Submit" at bounding box center [795, 44] width 51 height 21
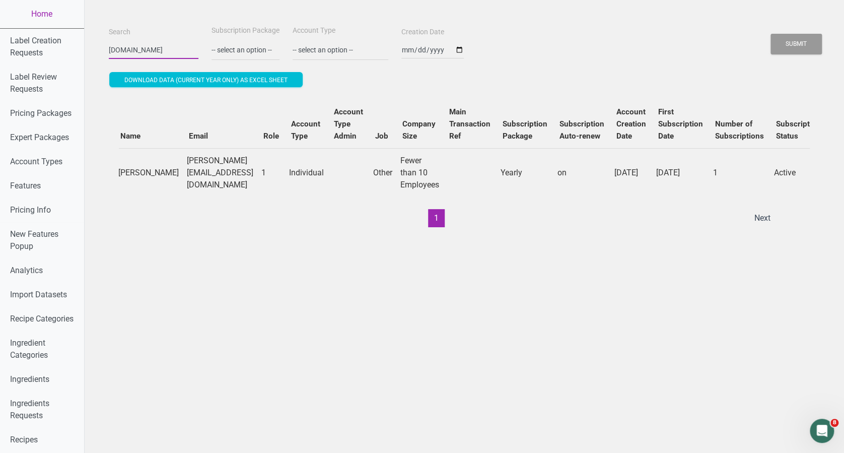
scroll to position [0, 0]
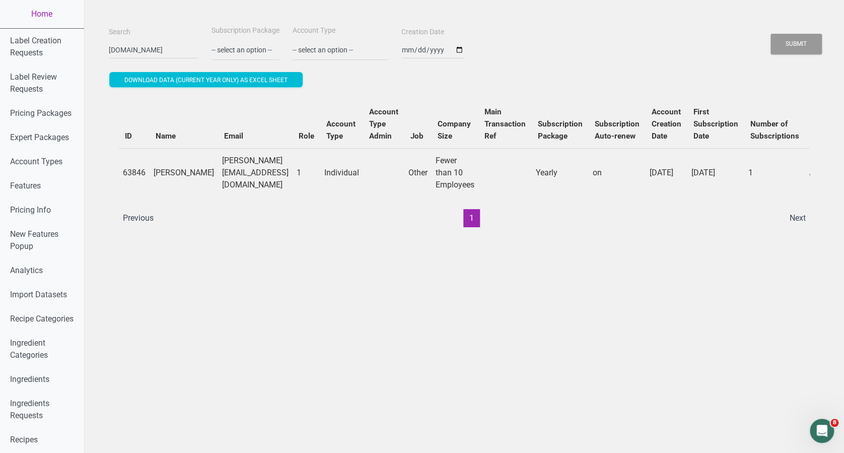
drag, startPoint x: 318, startPoint y: 223, endPoint x: 332, endPoint y: 223, distance: 14.1
click at [332, 223] on ul "Previous 1 Next" at bounding box center [464, 218] width 695 height 18
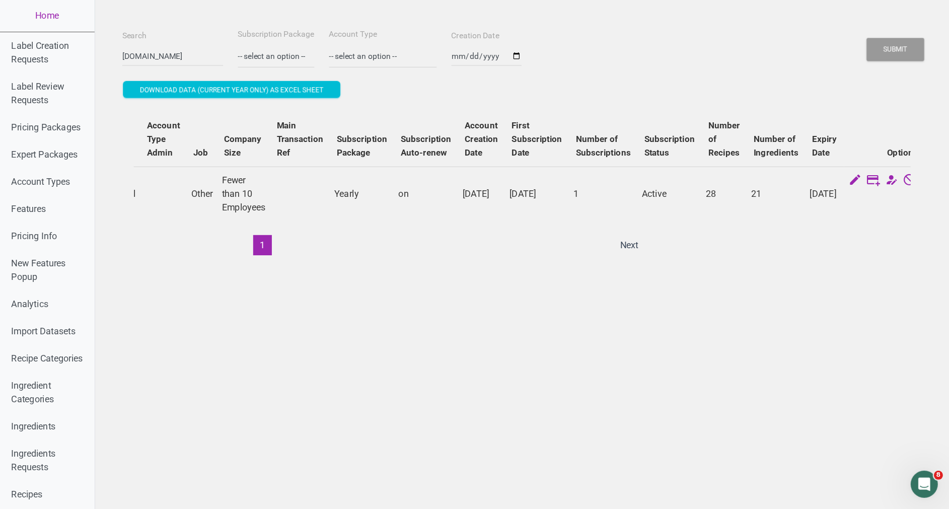
scroll to position [0, 292]
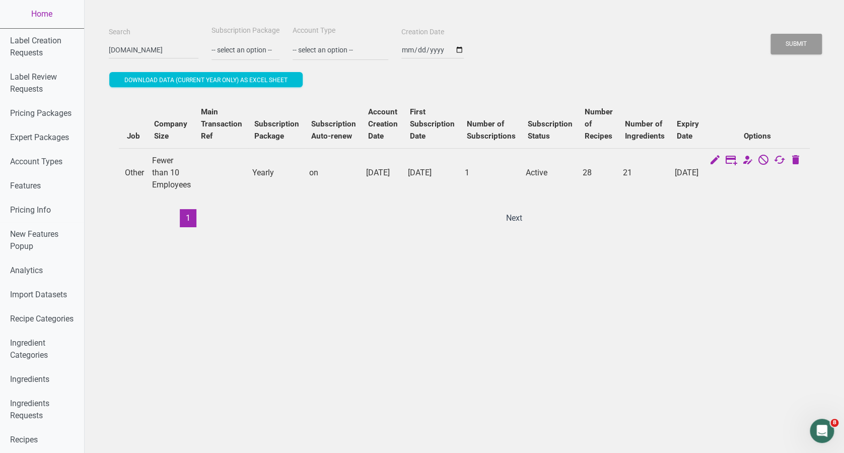
drag, startPoint x: 713, startPoint y: 222, endPoint x: 638, endPoint y: 219, distance: 75.6
click at [638, 219] on div "ID Name Email Role Account Type Account Type Admin Job Company Size Main Transa…" at bounding box center [464, 163] width 691 height 127
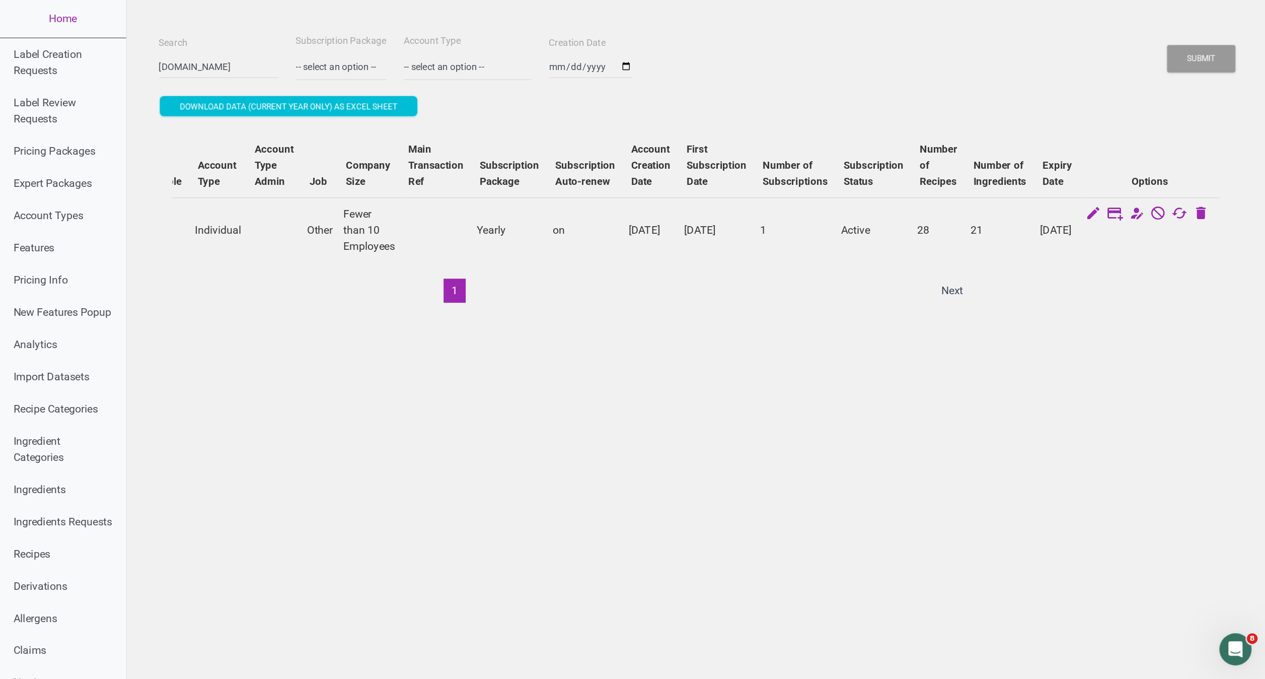
scroll to position [0, 2]
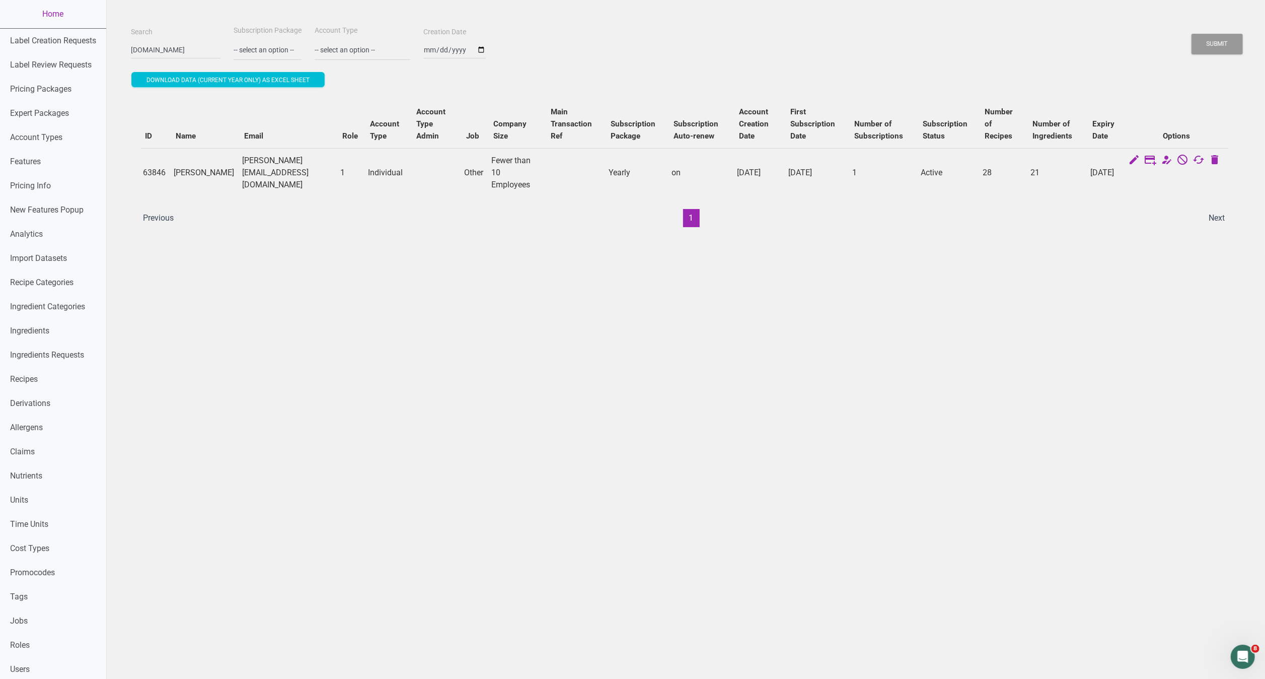
drag, startPoint x: 785, startPoint y: 0, endPoint x: 706, endPoint y: 441, distance: 448.1
click at [706, 441] on div "Search flfoodsafetysystems.com Subscription Package -- select an option -- Mont…" at bounding box center [686, 461] width 1158 height 923
click at [23, 452] on link "Users" at bounding box center [53, 669] width 106 height 24
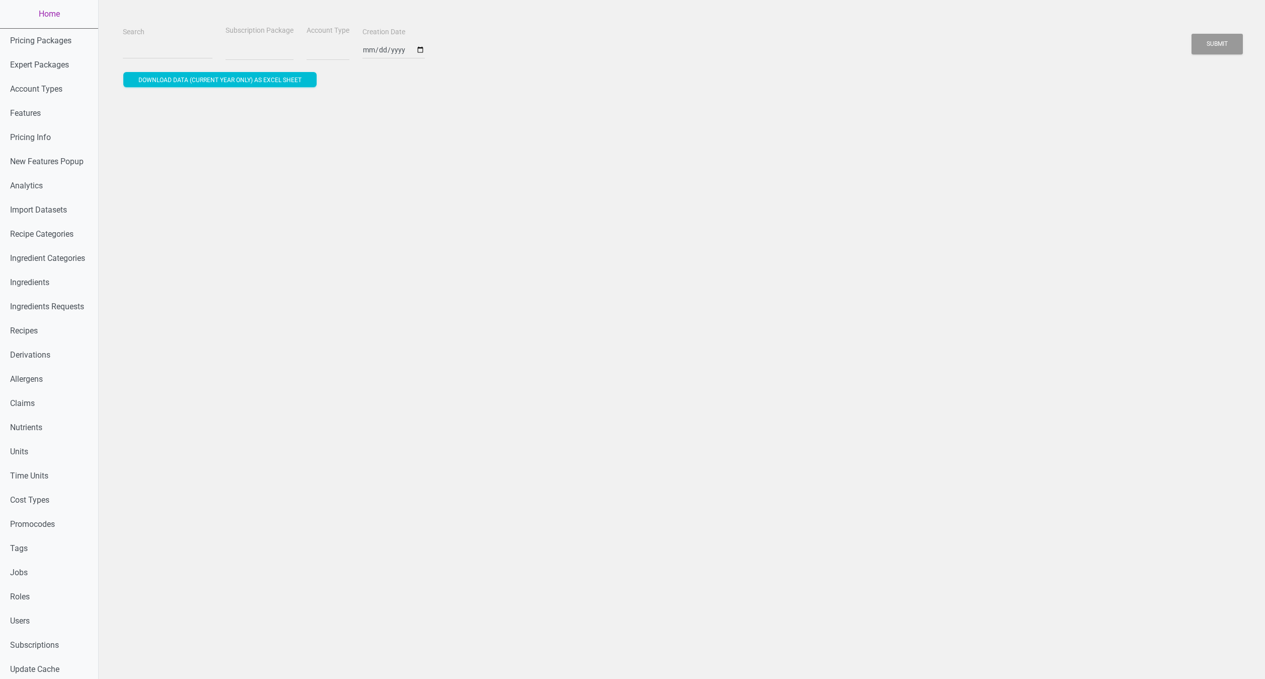
select select
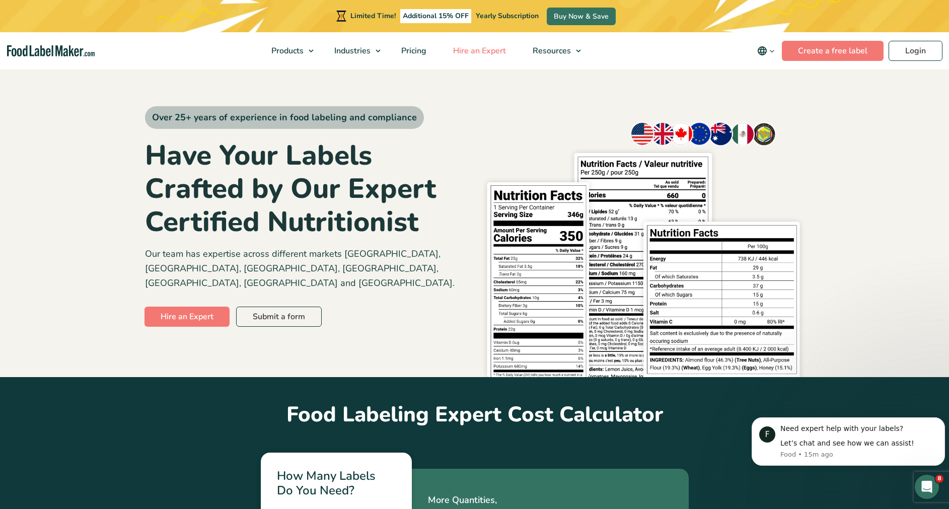
click at [477, 46] on span "Hire an Expert" at bounding box center [478, 50] width 57 height 11
click at [493, 53] on span "Hire an Expert" at bounding box center [478, 50] width 57 height 11
click at [474, 47] on span "Hire an Expert" at bounding box center [478, 50] width 57 height 11
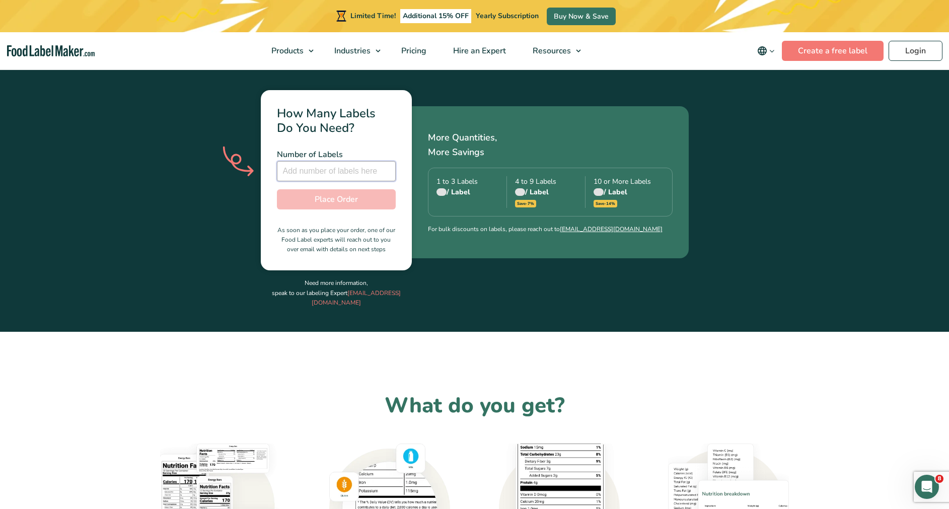
click at [362, 162] on input "number" at bounding box center [336, 171] width 119 height 20
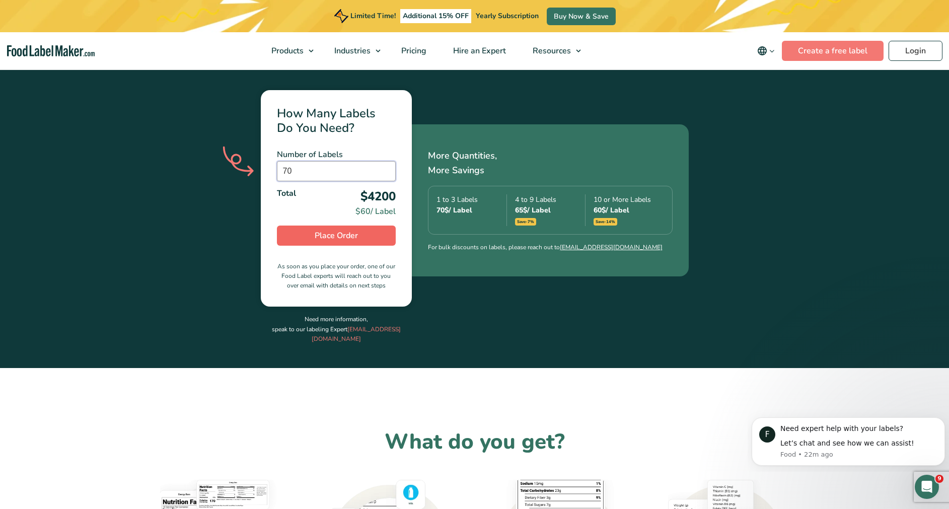
type input "70"
click at [372, 228] on button "Place Order" at bounding box center [336, 236] width 119 height 20
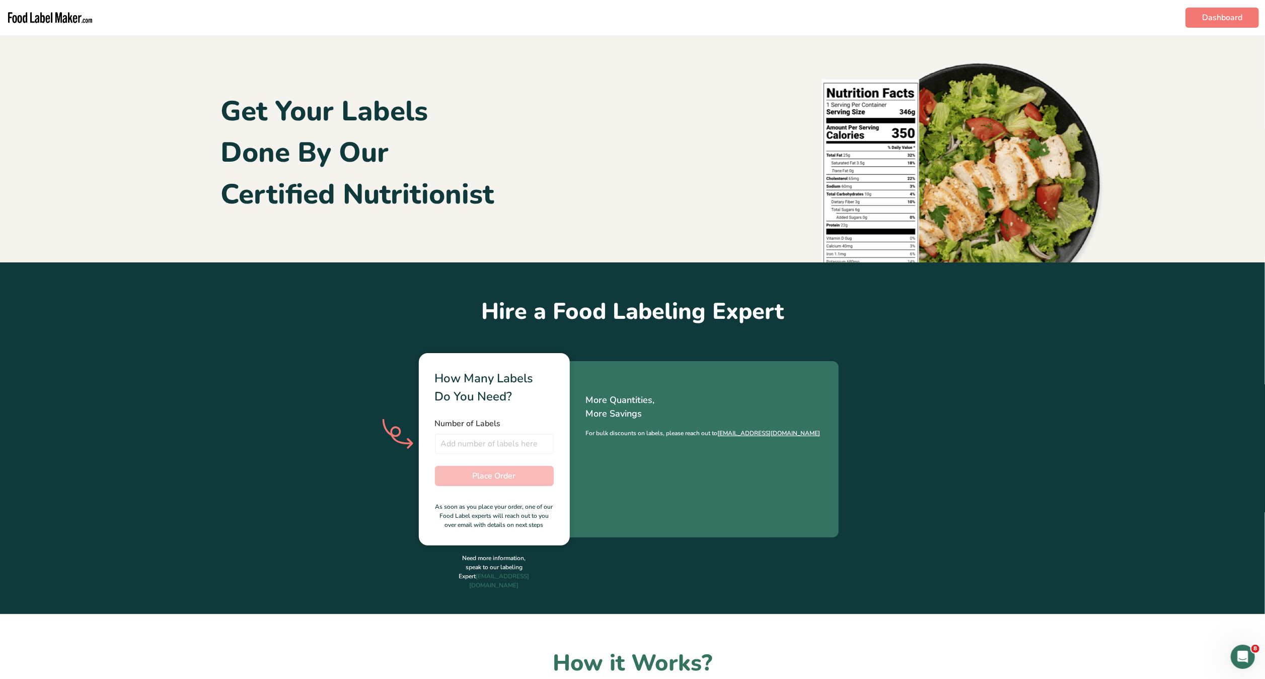
type input "70"
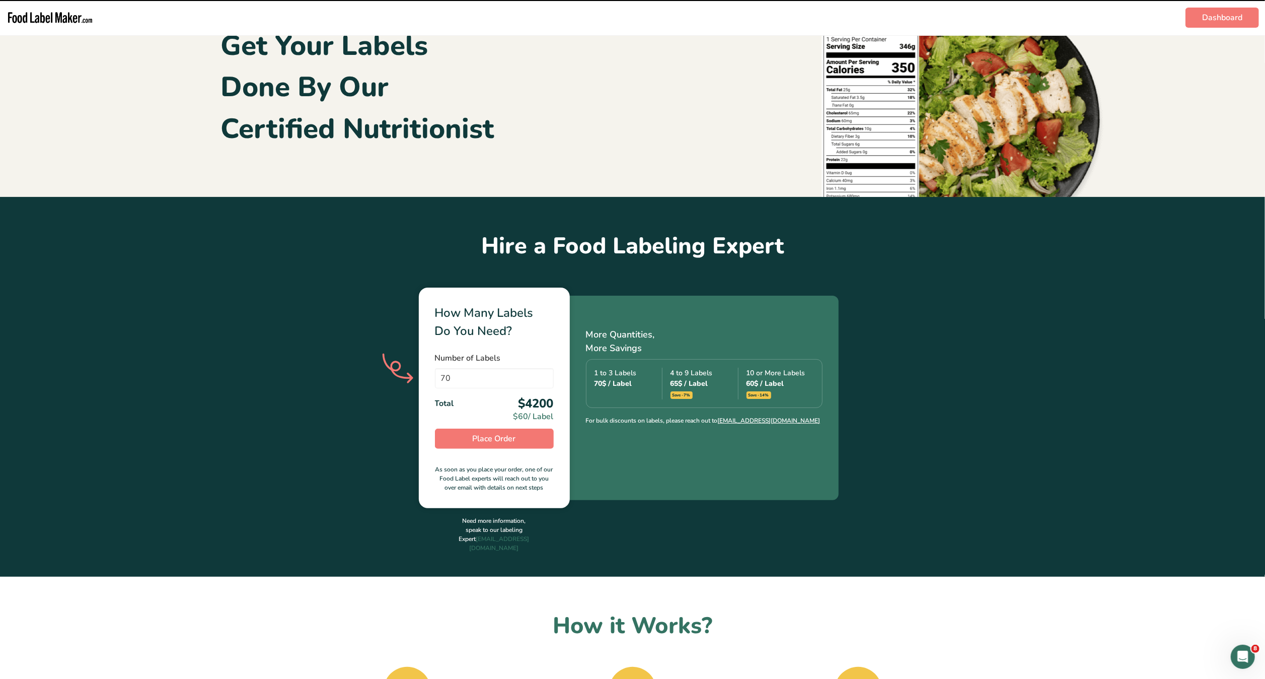
scroll to position [168, 0]
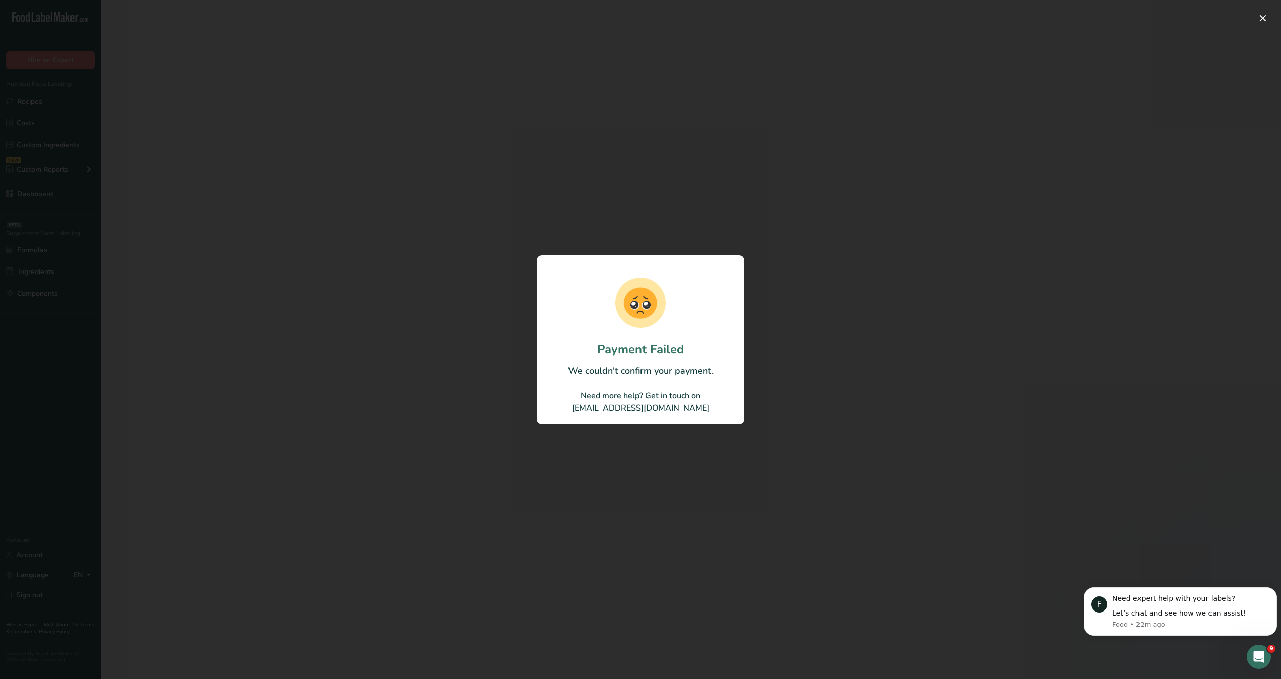
click at [874, 266] on div at bounding box center [640, 339] width 1281 height 679
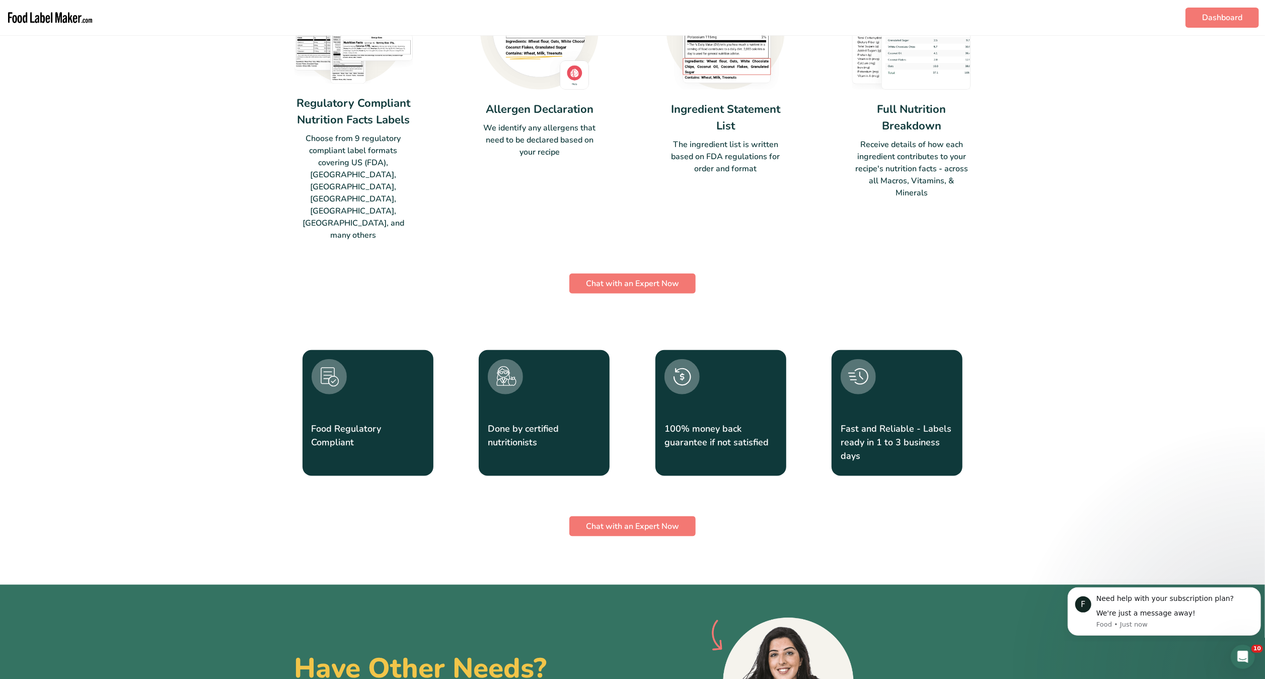
scroll to position [1026, 0]
click at [688, 273] on button "Chat with an Expert Now" at bounding box center [632, 283] width 126 height 20
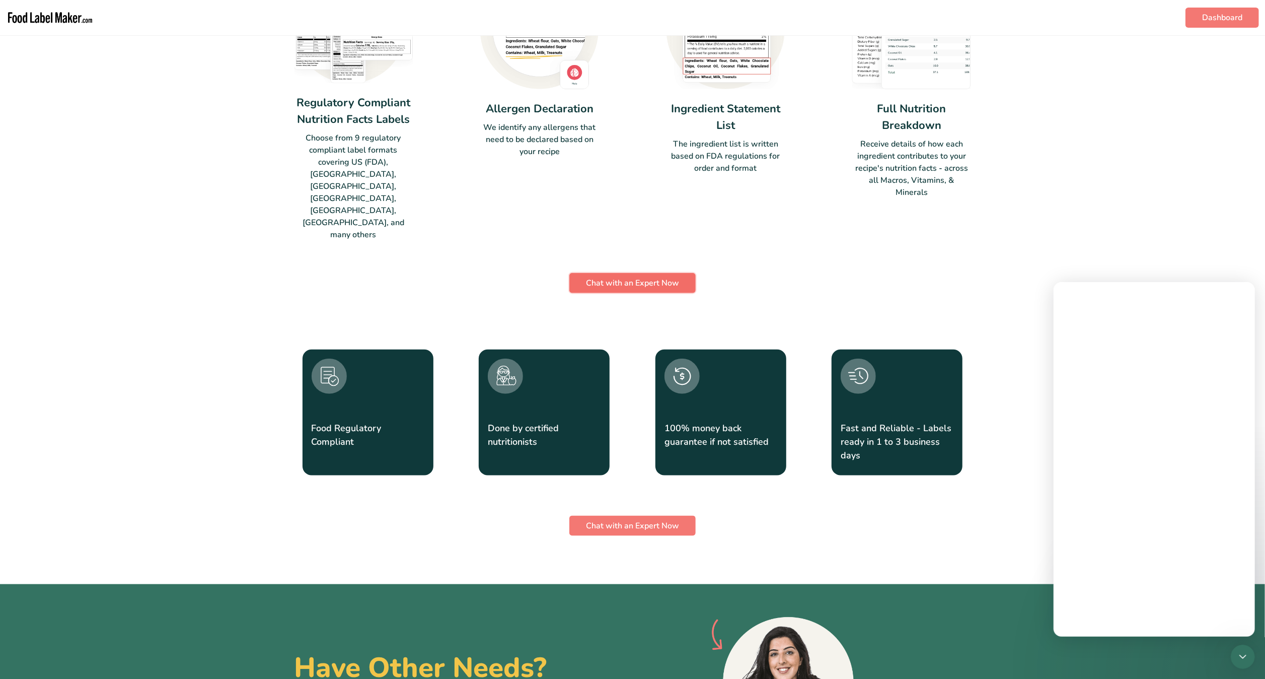
scroll to position [0, 0]
click at [669, 277] on span "Chat with an Expert Now" at bounding box center [632, 283] width 93 height 12
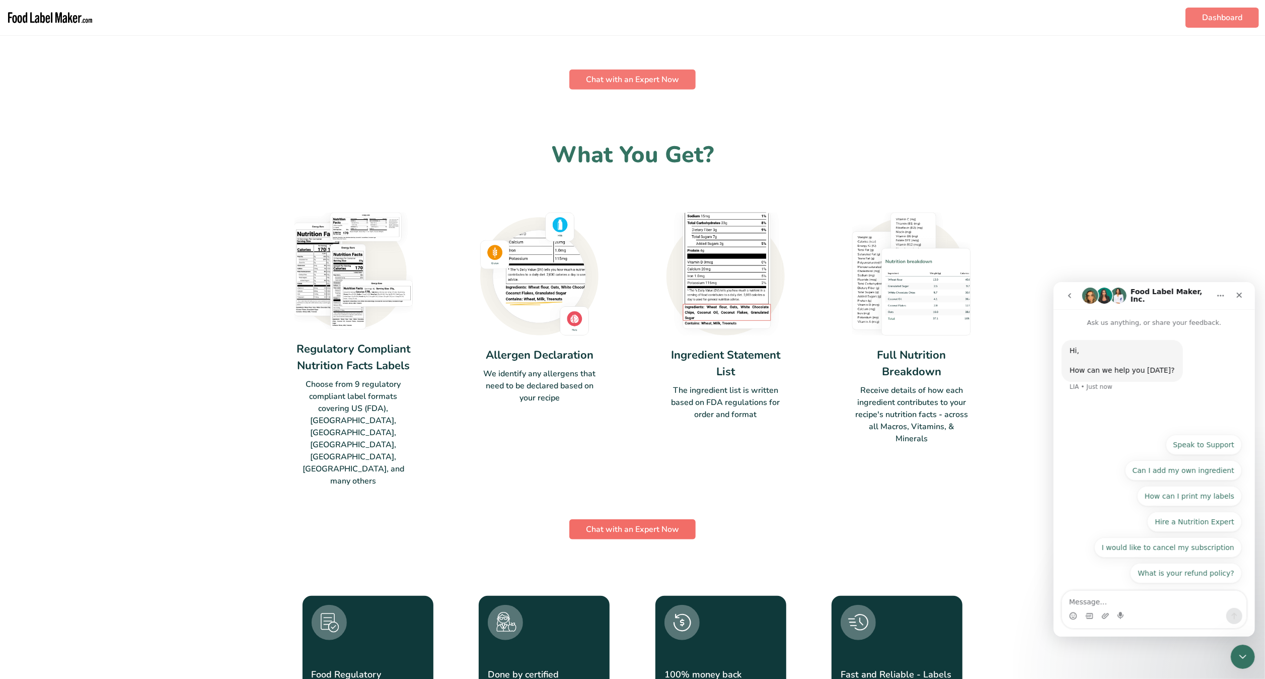
scroll to position [719, 0]
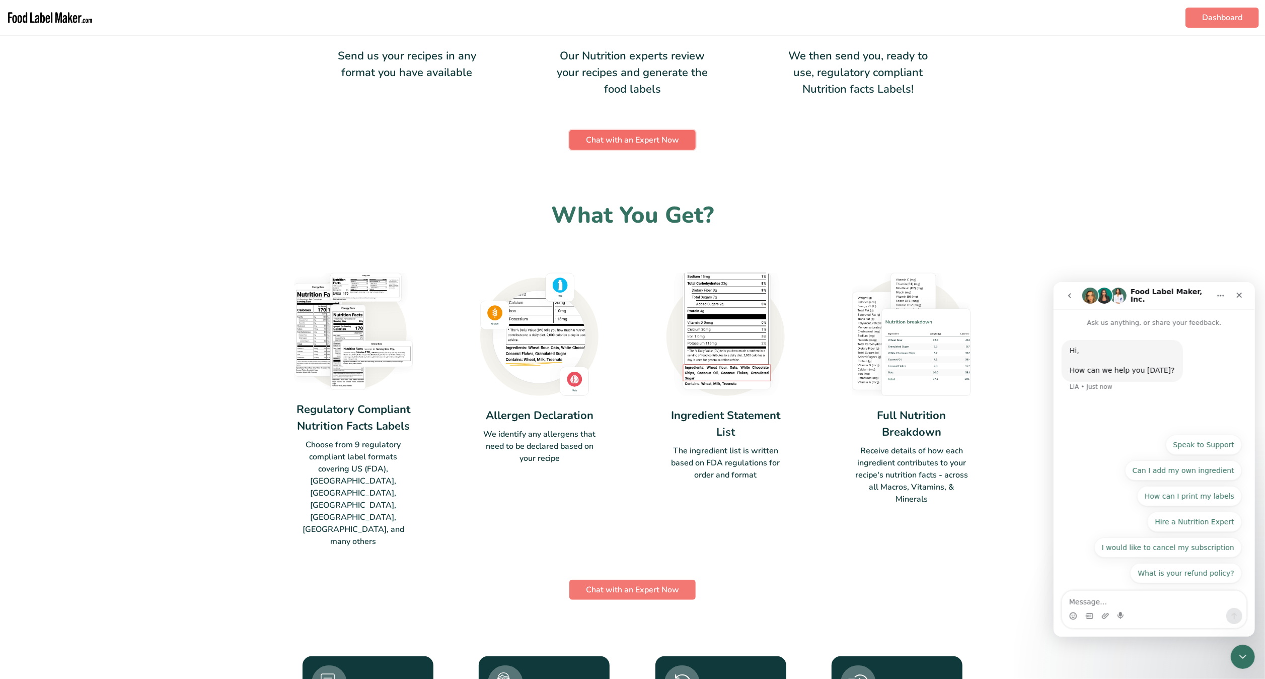
click at [687, 136] on button "Chat with an Expert Now" at bounding box center [632, 140] width 126 height 20
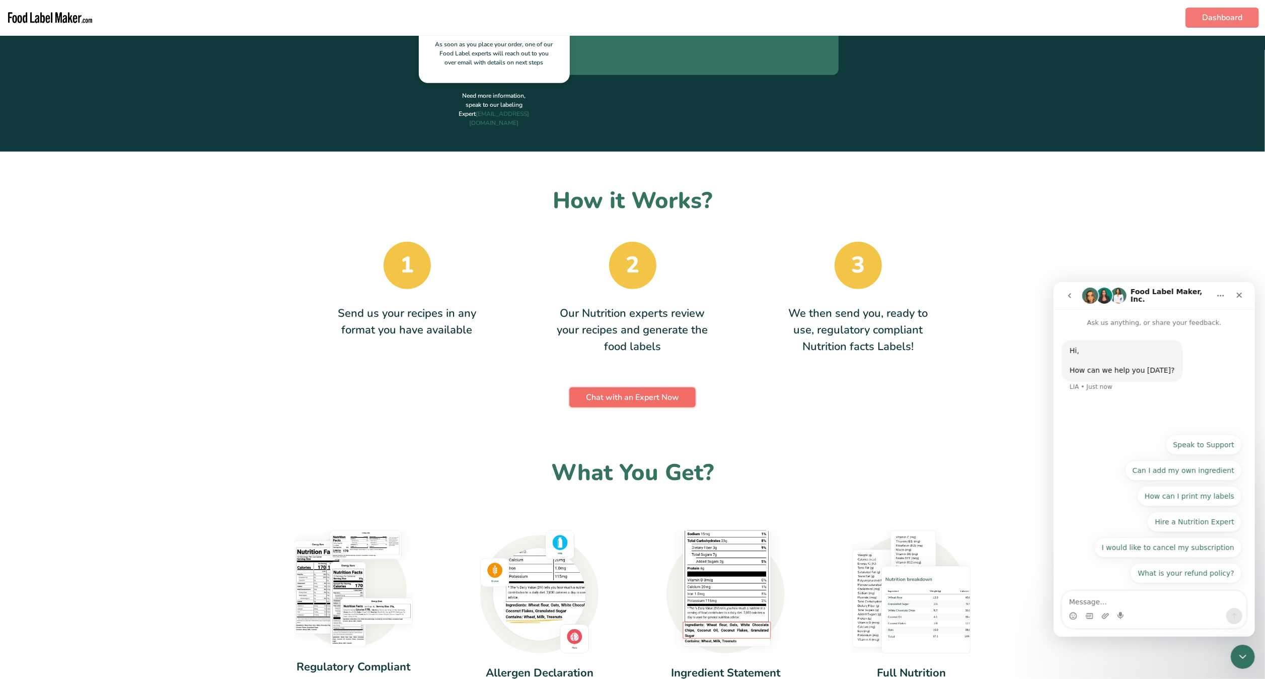
scroll to position [0, 0]
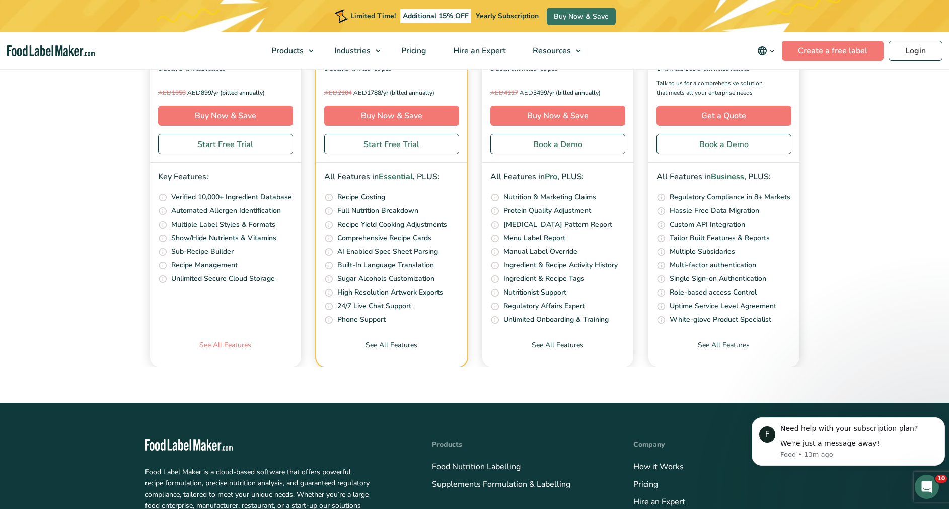
click at [223, 340] on link "See All Features" at bounding box center [225, 353] width 151 height 27
